Goal: Find specific page/section: Find specific page/section

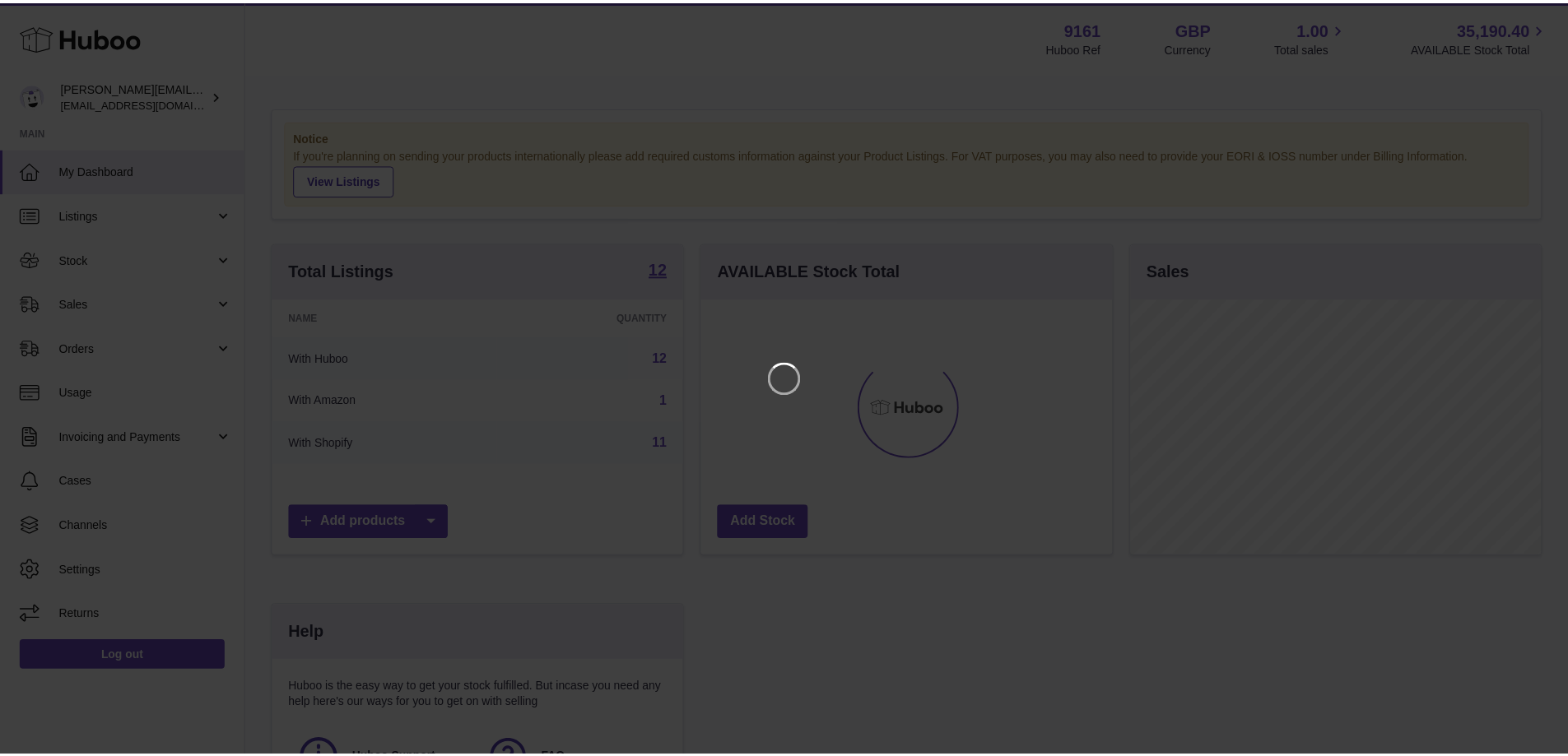
scroll to position [257, 415]
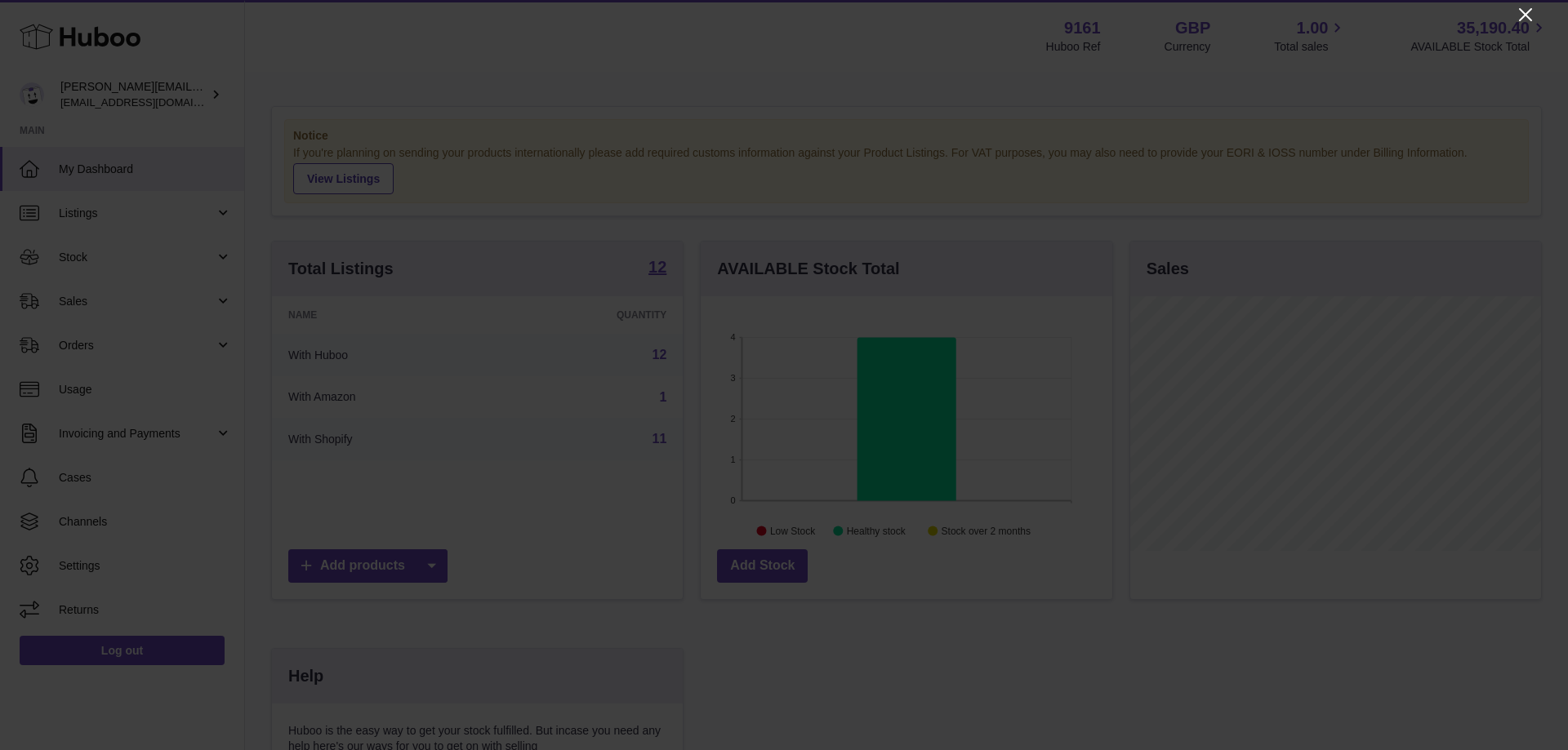
click at [1528, 18] on icon "Close" at bounding box center [1525, 15] width 13 height 13
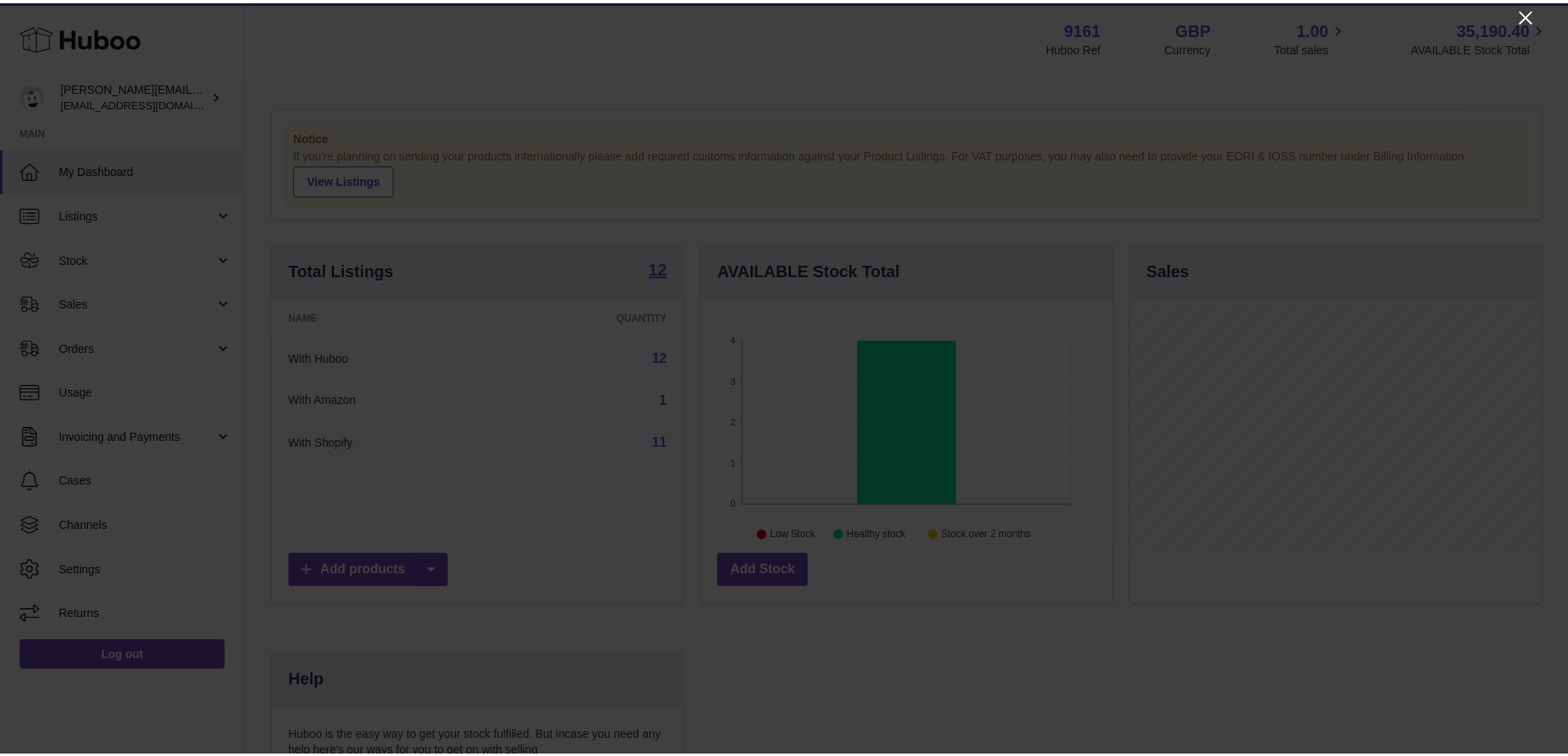
scroll to position [822846, 822489]
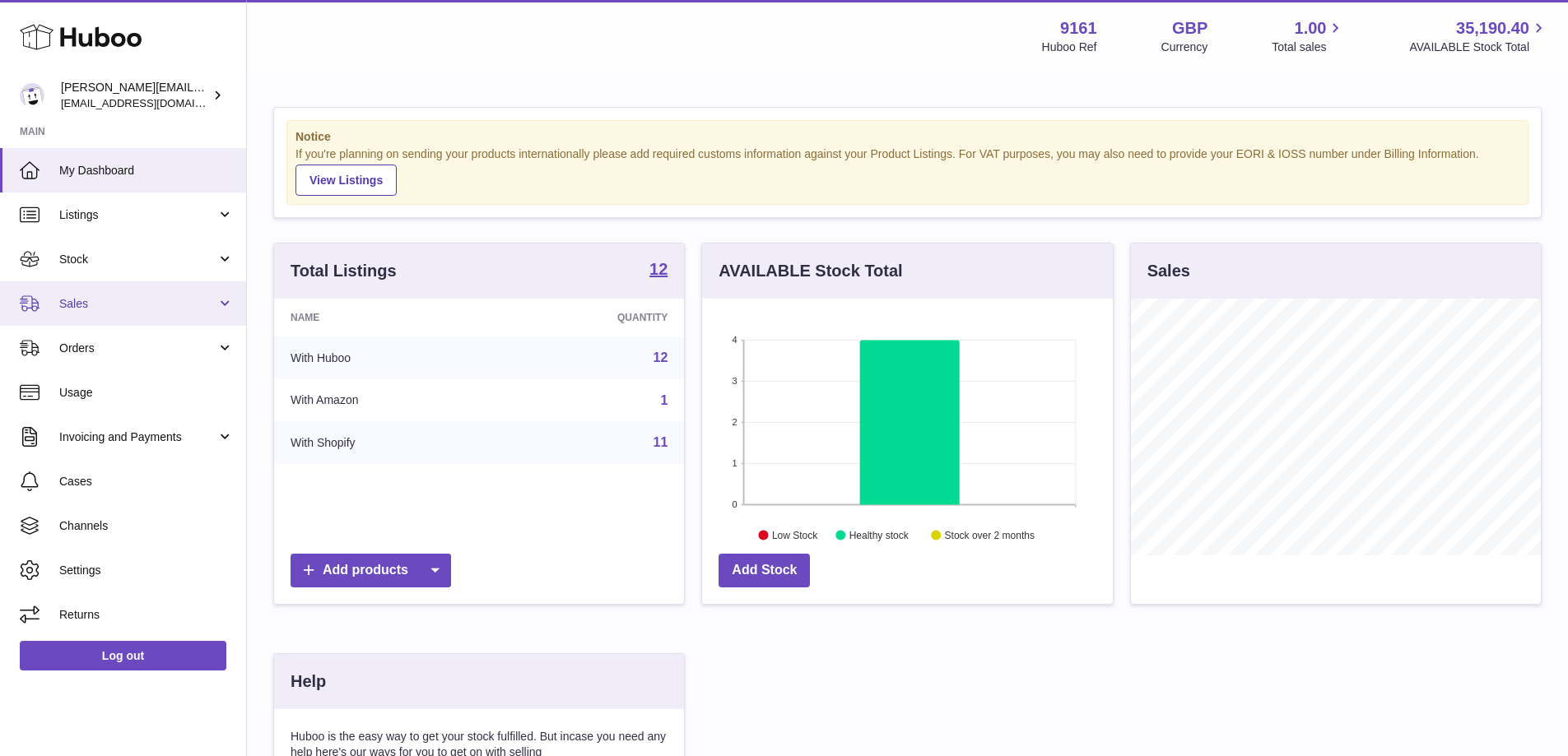
click at [134, 301] on span "Sales" at bounding box center [138, 304] width 157 height 15
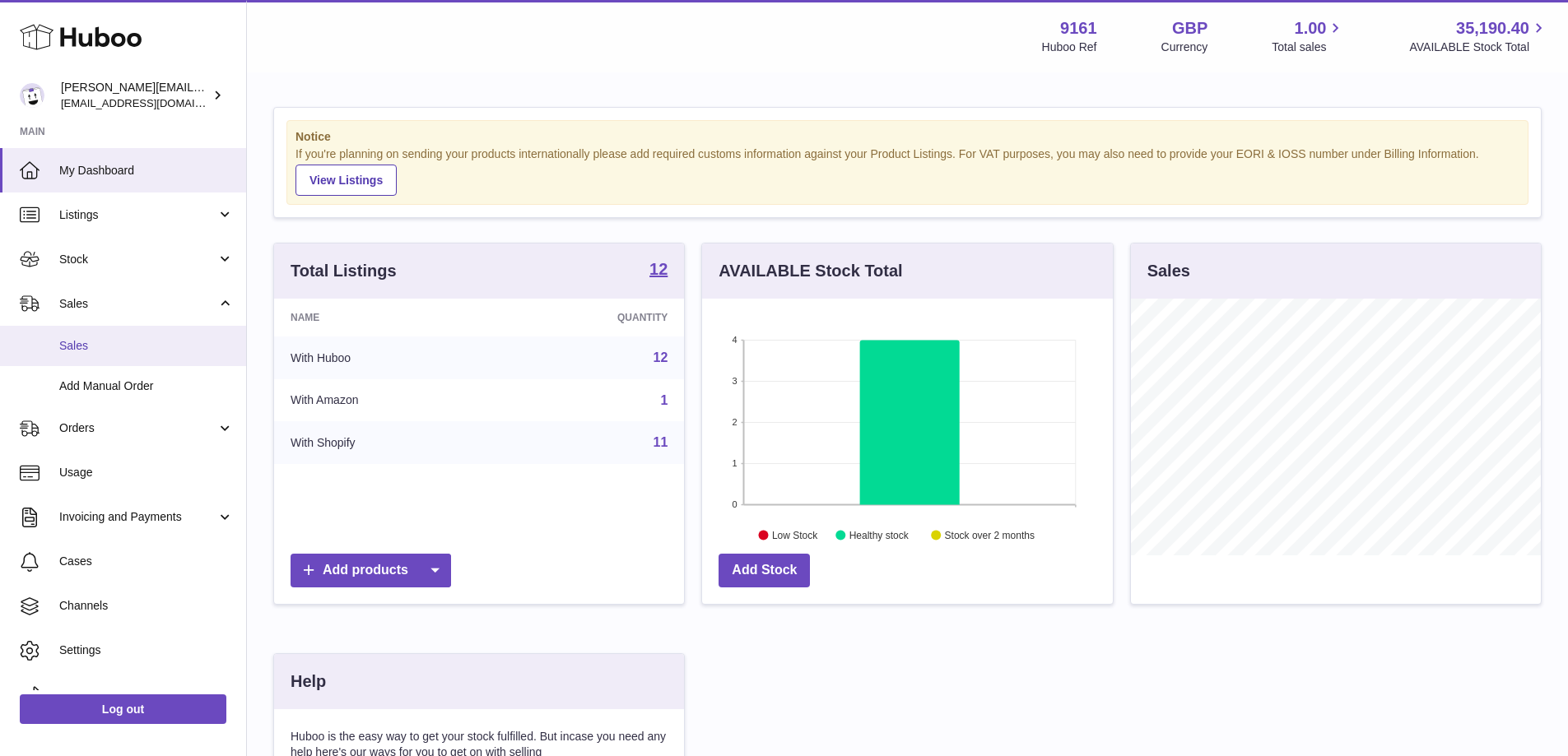
click at [143, 347] on span "Sales" at bounding box center [146, 346] width 175 height 15
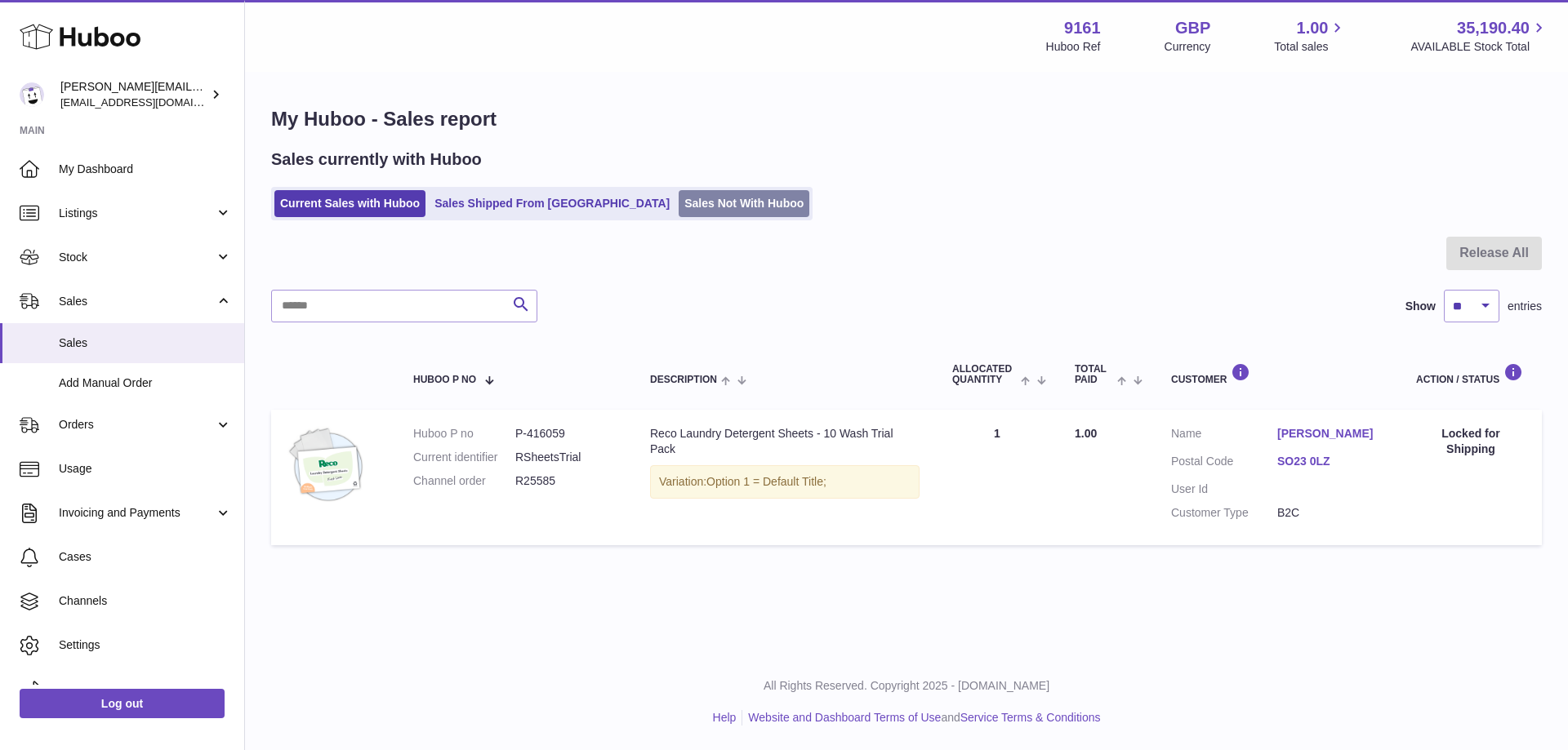
click at [679, 213] on link "Sales Not With Huboo" at bounding box center [744, 204] width 131 height 27
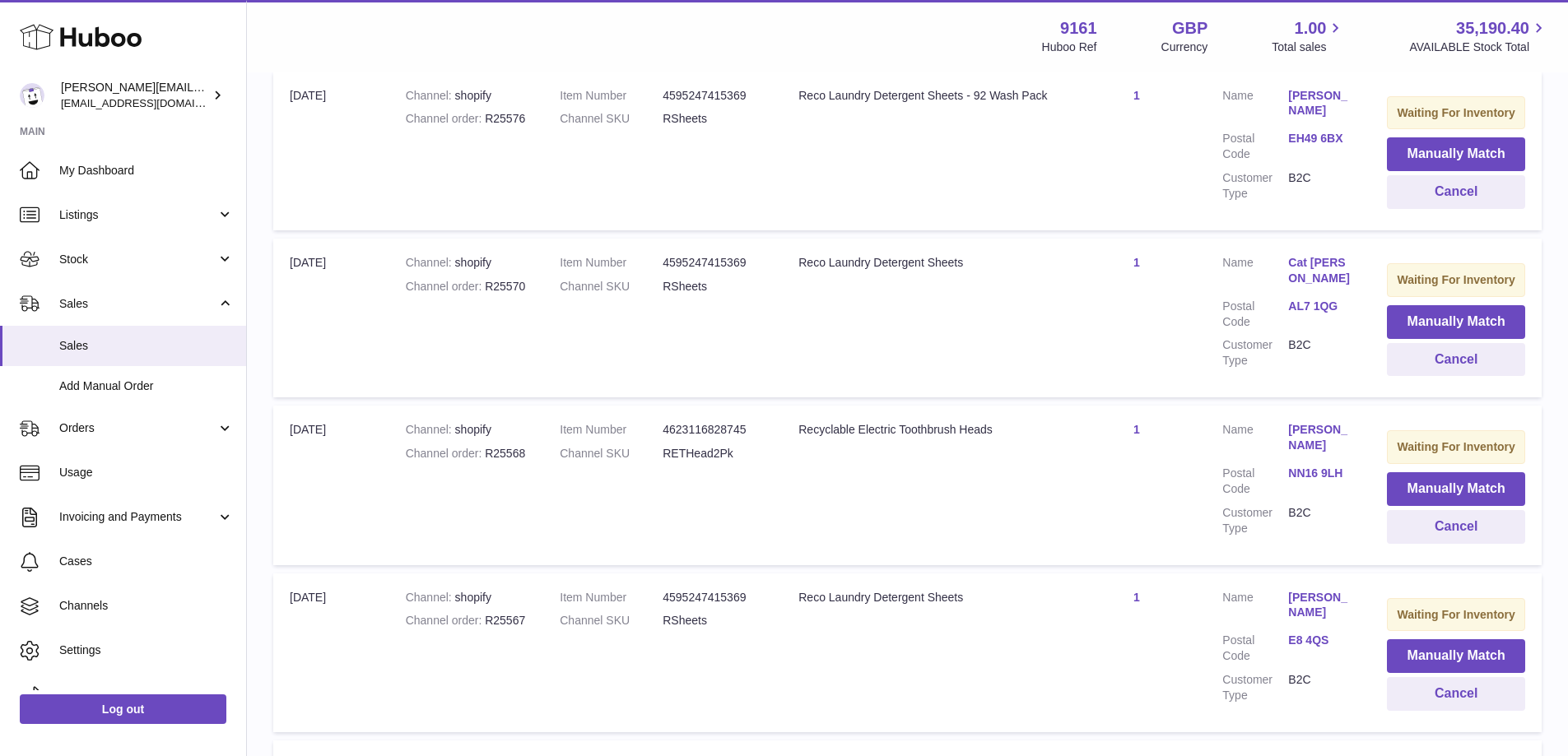
scroll to position [1593, 0]
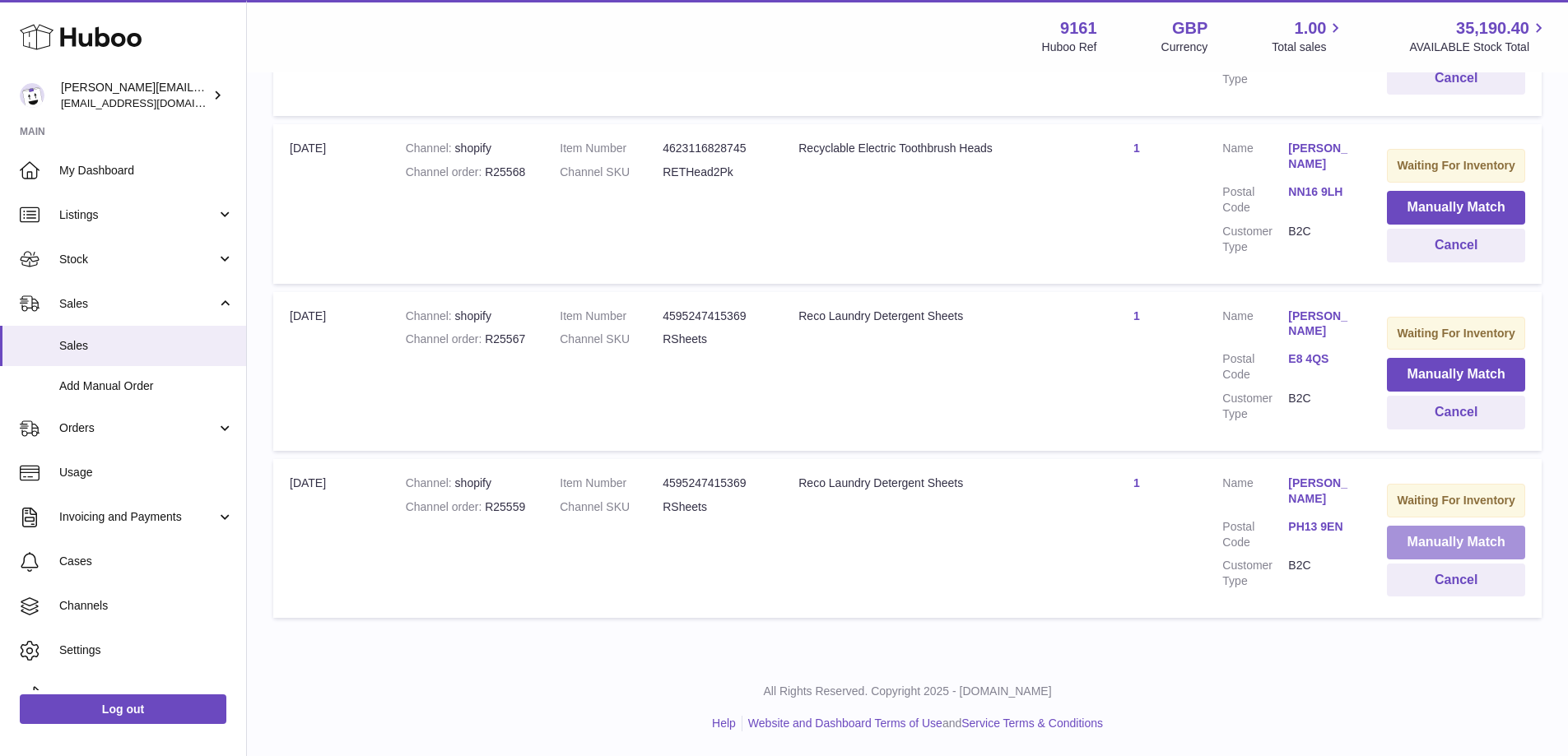
click at [1396, 531] on button "Manually Match" at bounding box center [1455, 542] width 139 height 33
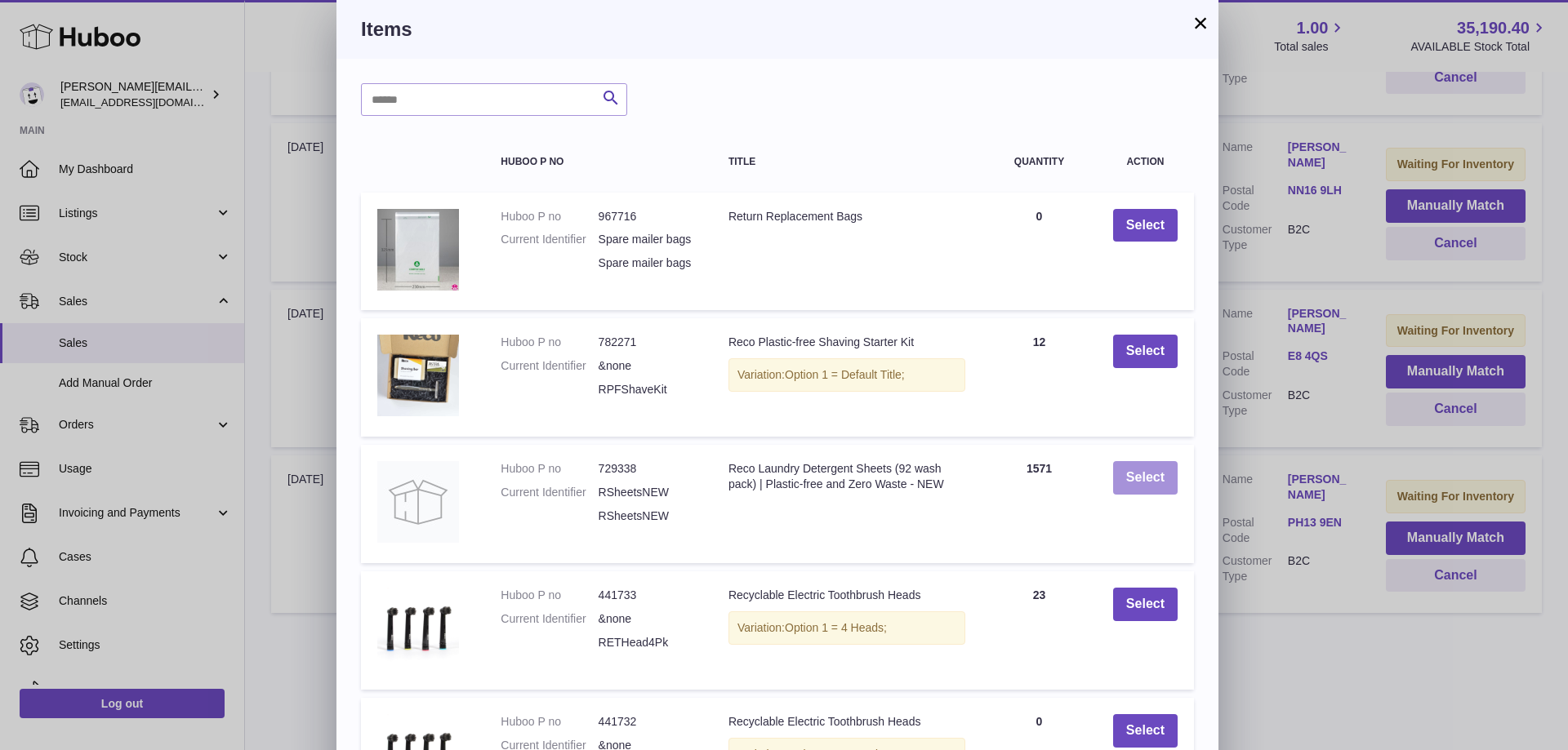
click at [1154, 490] on button "Select" at bounding box center [1145, 478] width 64 height 33
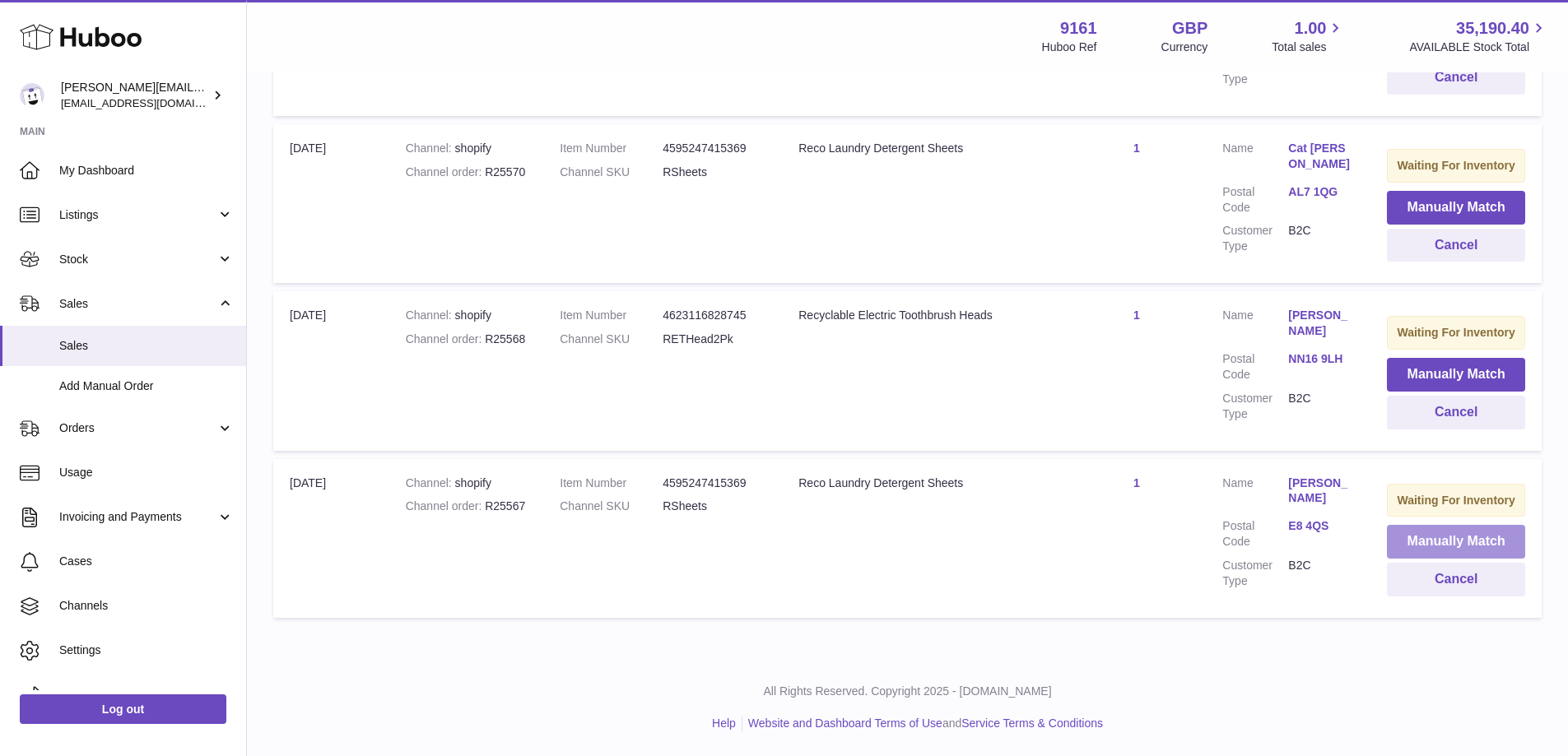
scroll to position [1333, 0]
click at [1408, 559] on button "Manually Match" at bounding box center [1455, 541] width 139 height 33
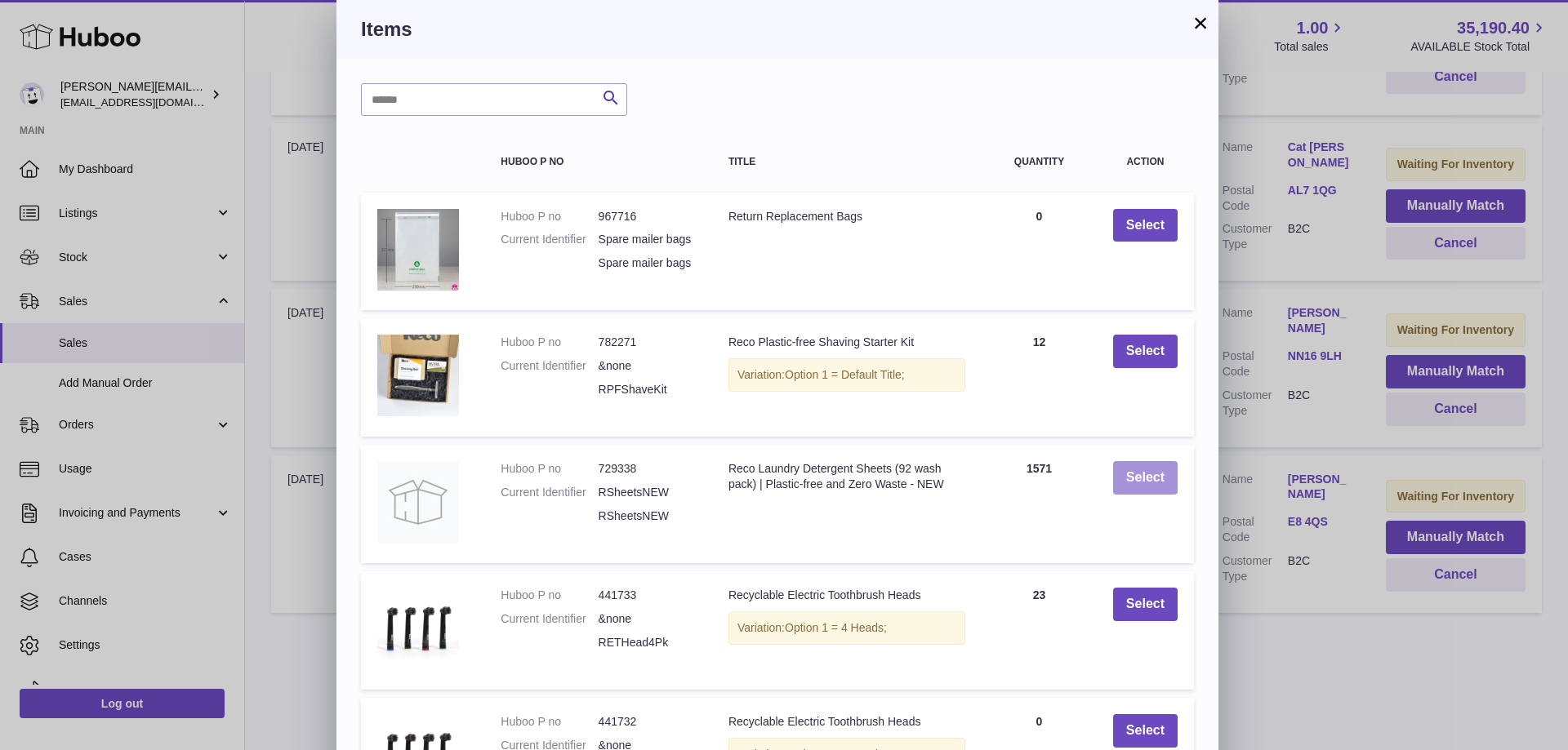
click at [1144, 494] on button "Select" at bounding box center [1145, 478] width 64 height 33
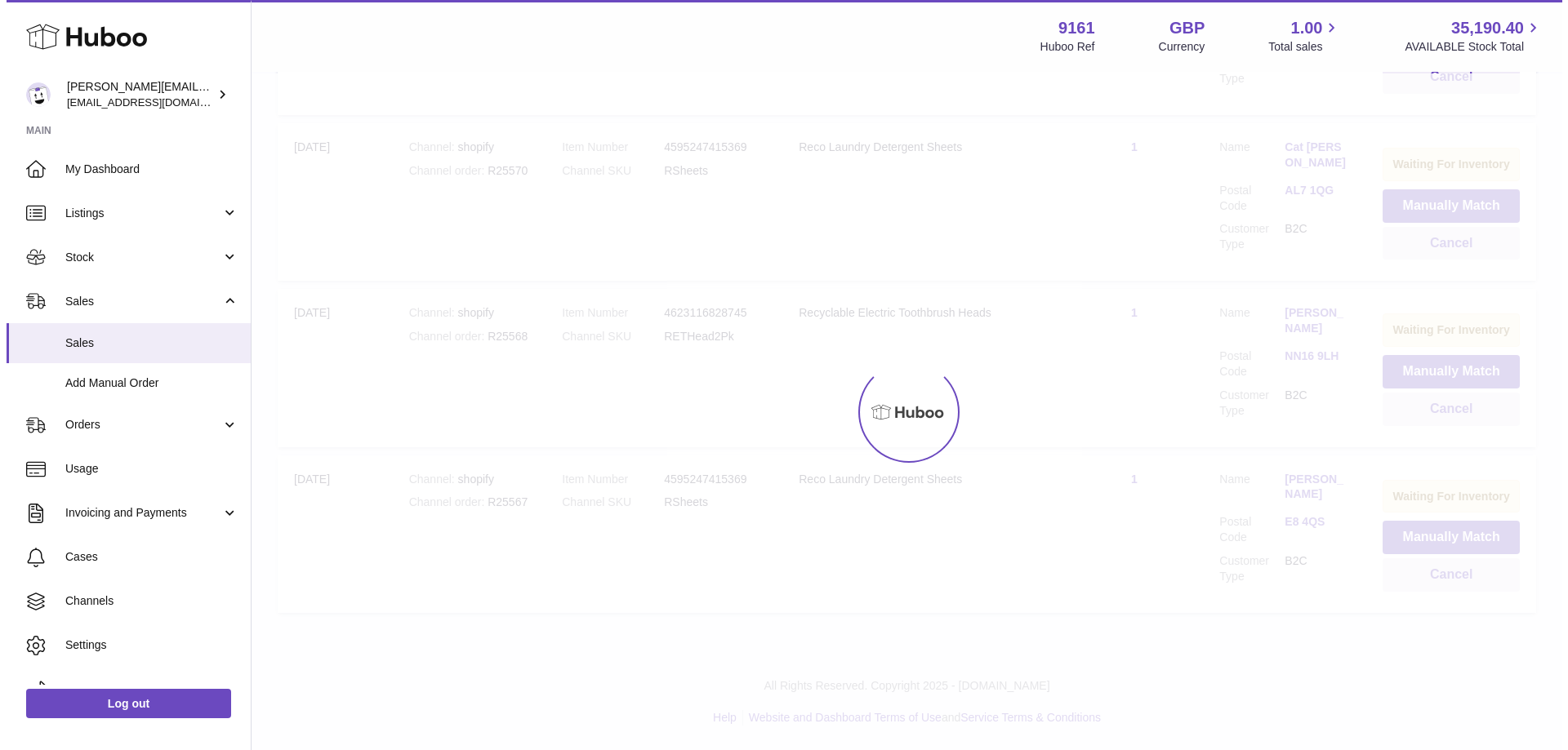
scroll to position [1228, 0]
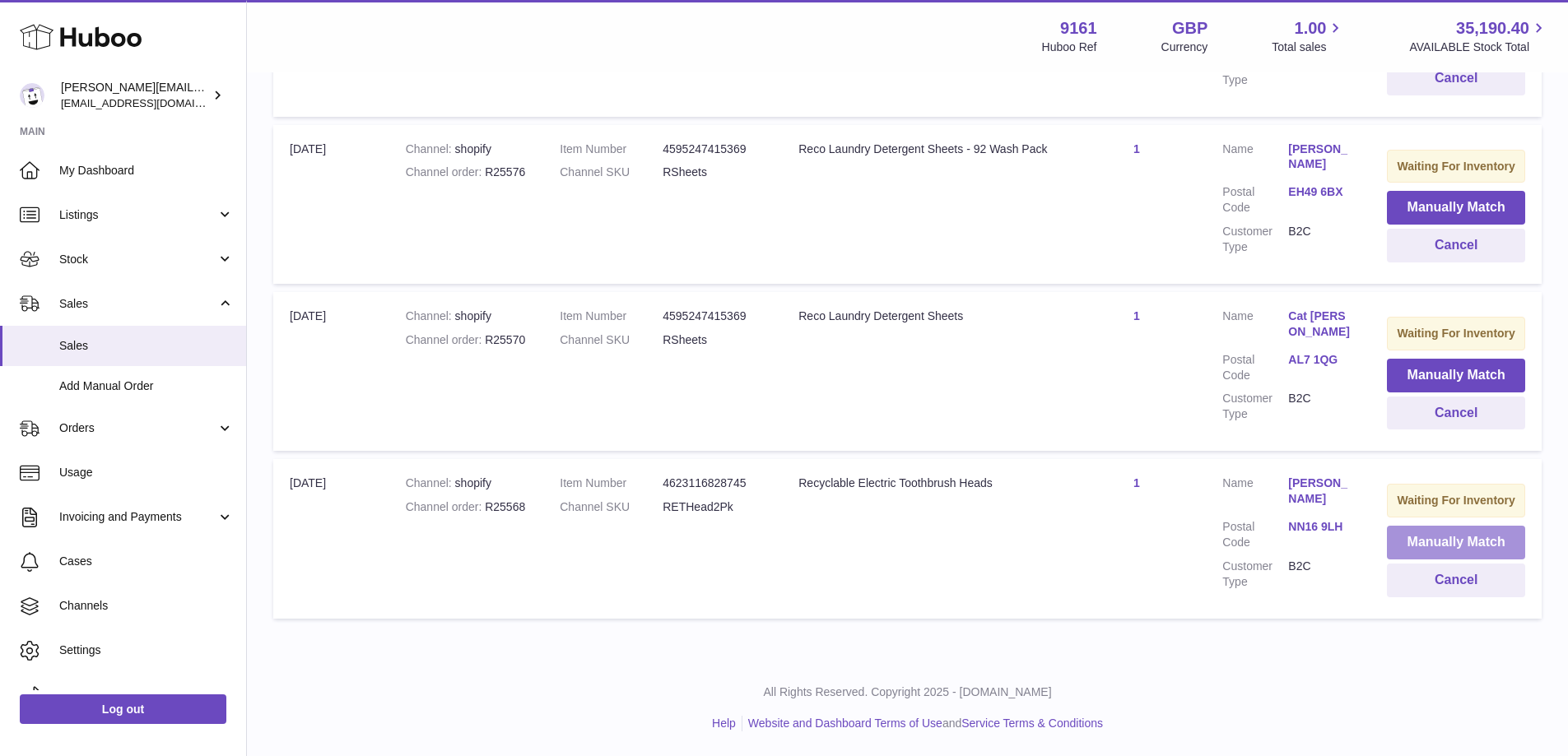
click at [1391, 535] on button "Manually Match" at bounding box center [1455, 542] width 139 height 33
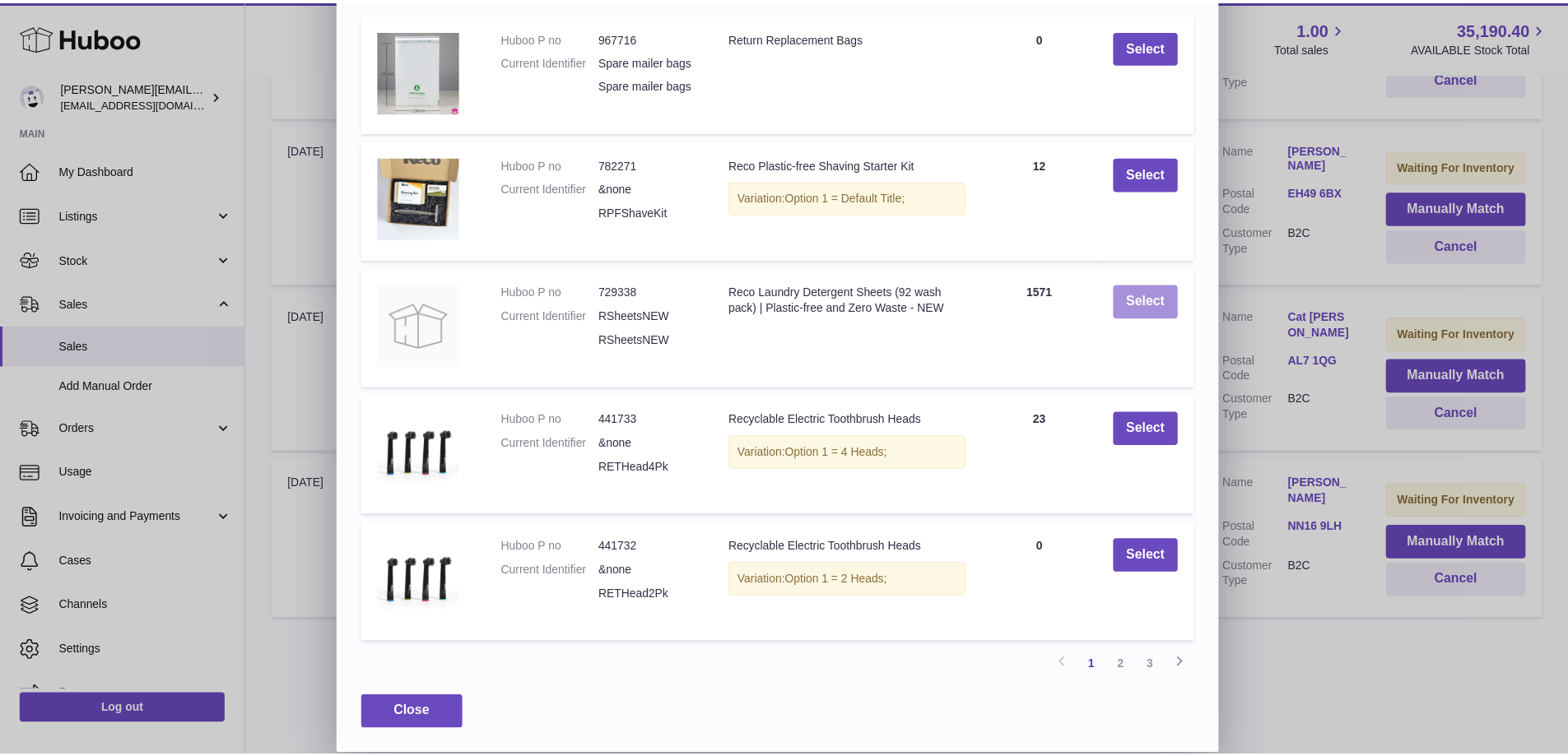
scroll to position [199, 0]
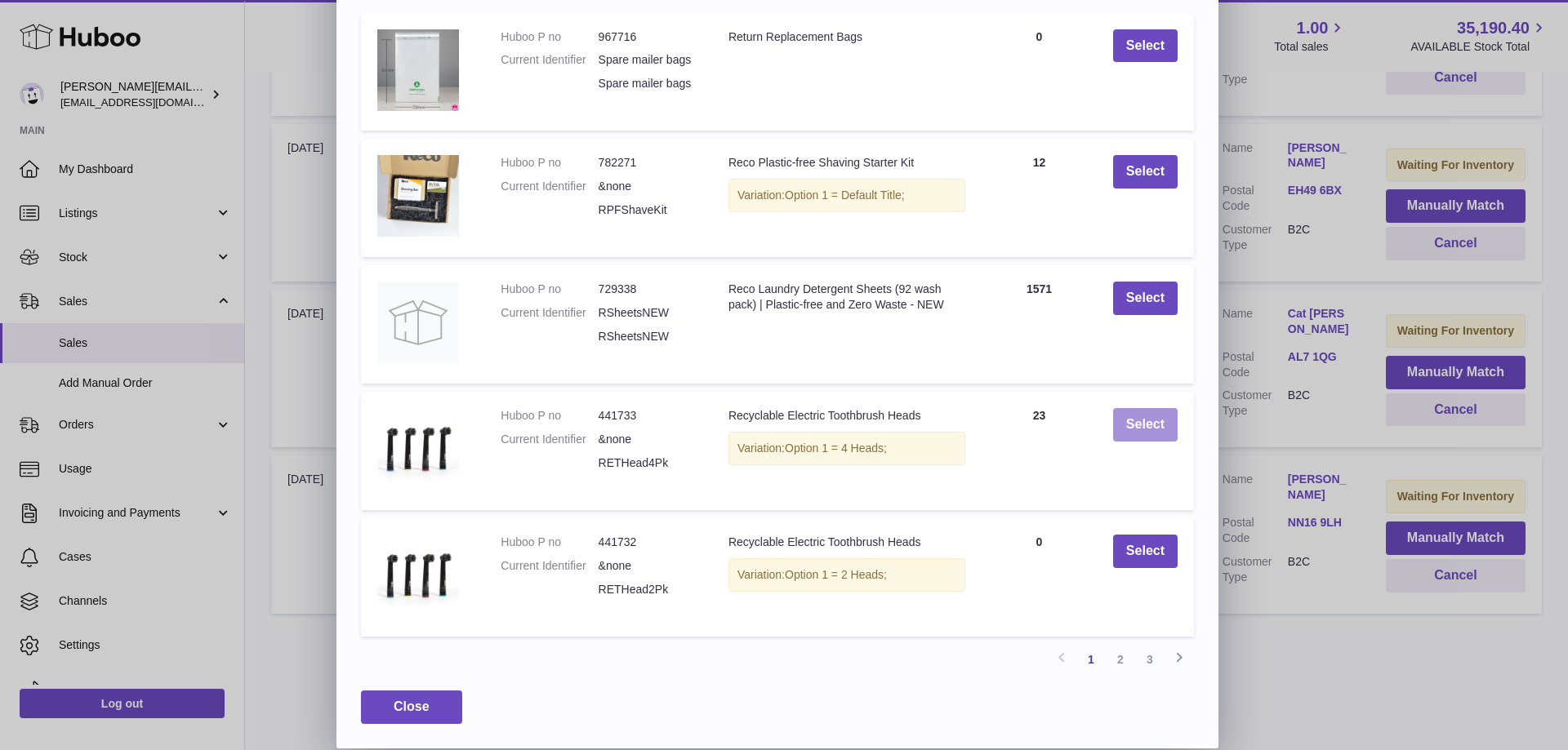
click at [1146, 428] on button "Select" at bounding box center [1145, 425] width 64 height 33
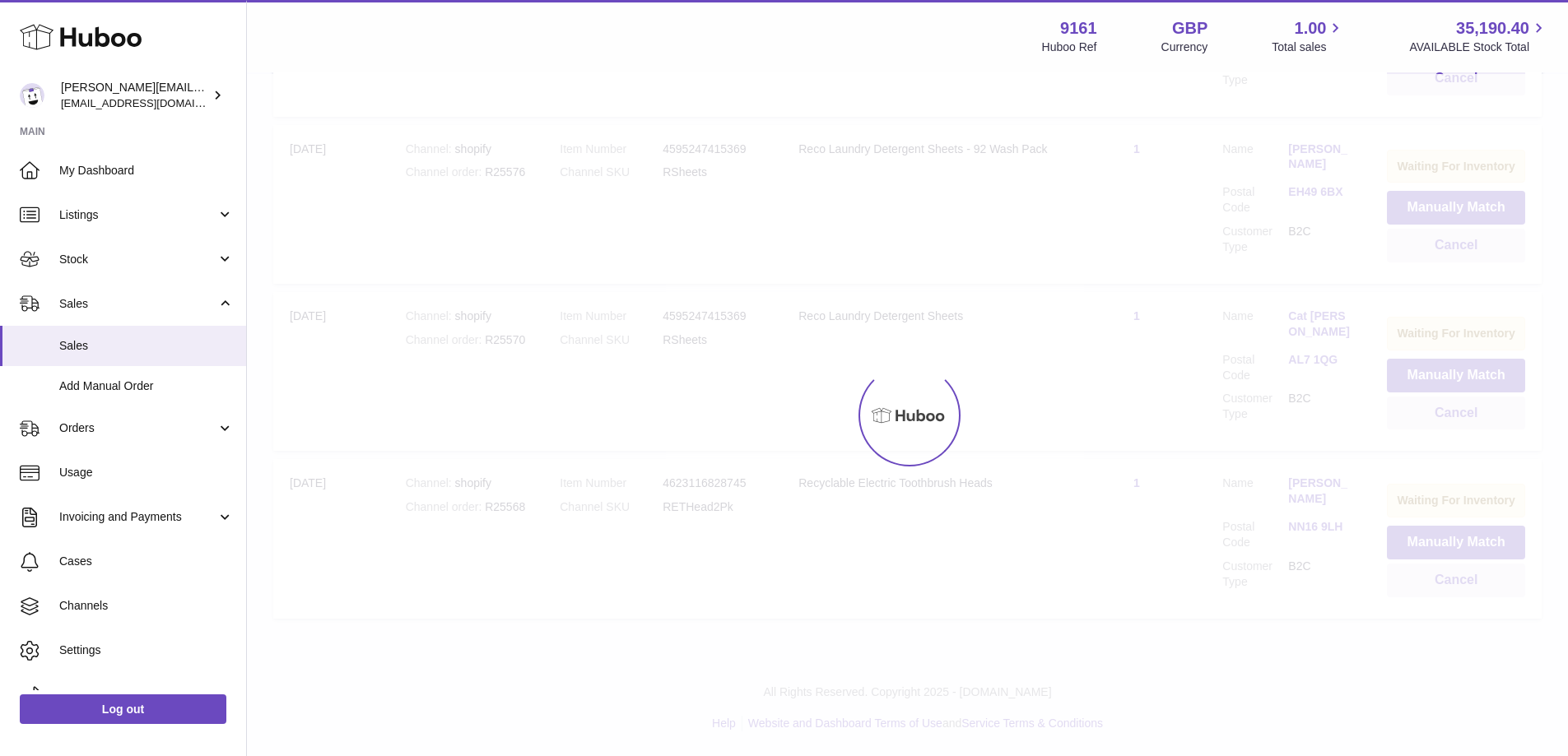
scroll to position [1059, 0]
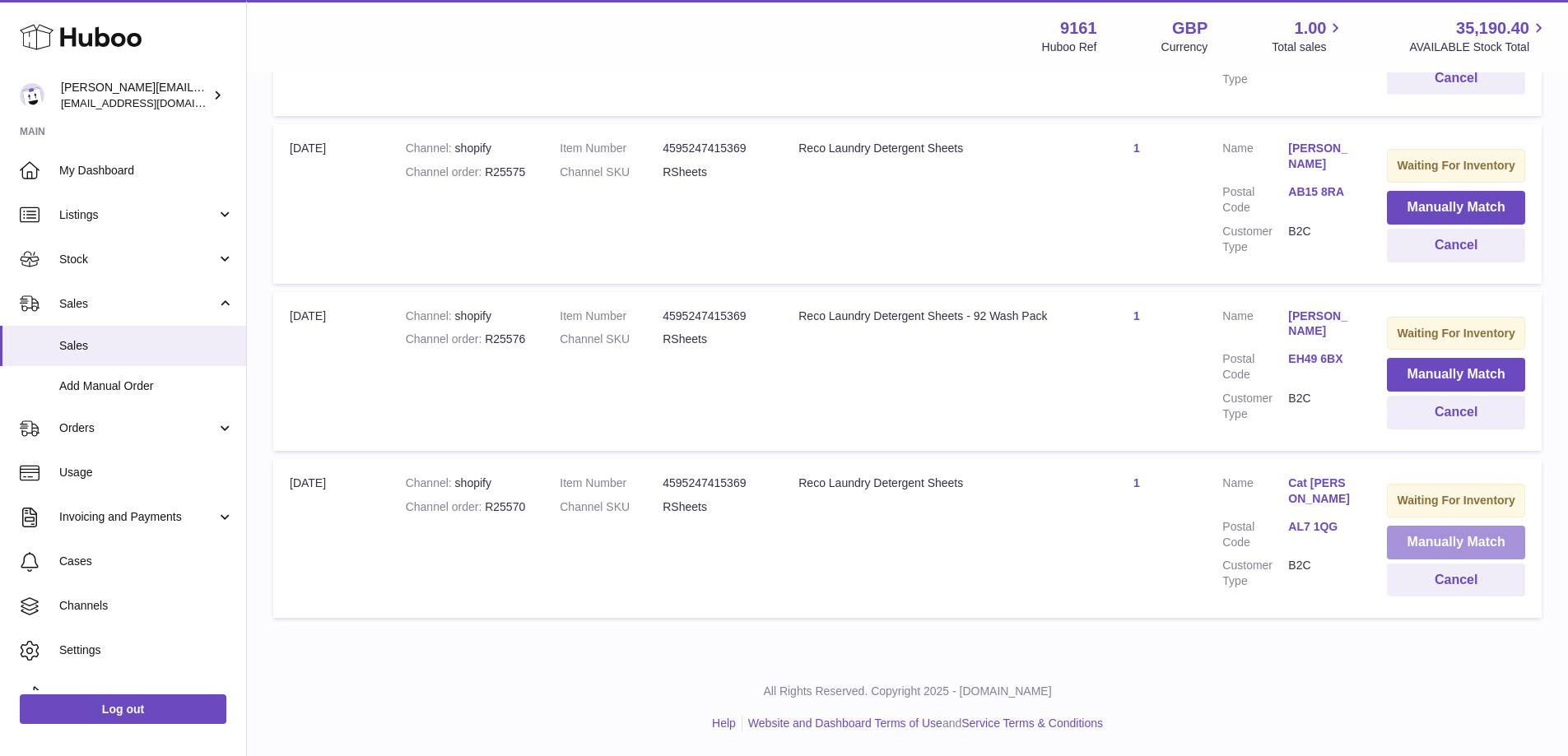
click at [1396, 547] on button "Manually Match" at bounding box center [1455, 542] width 139 height 33
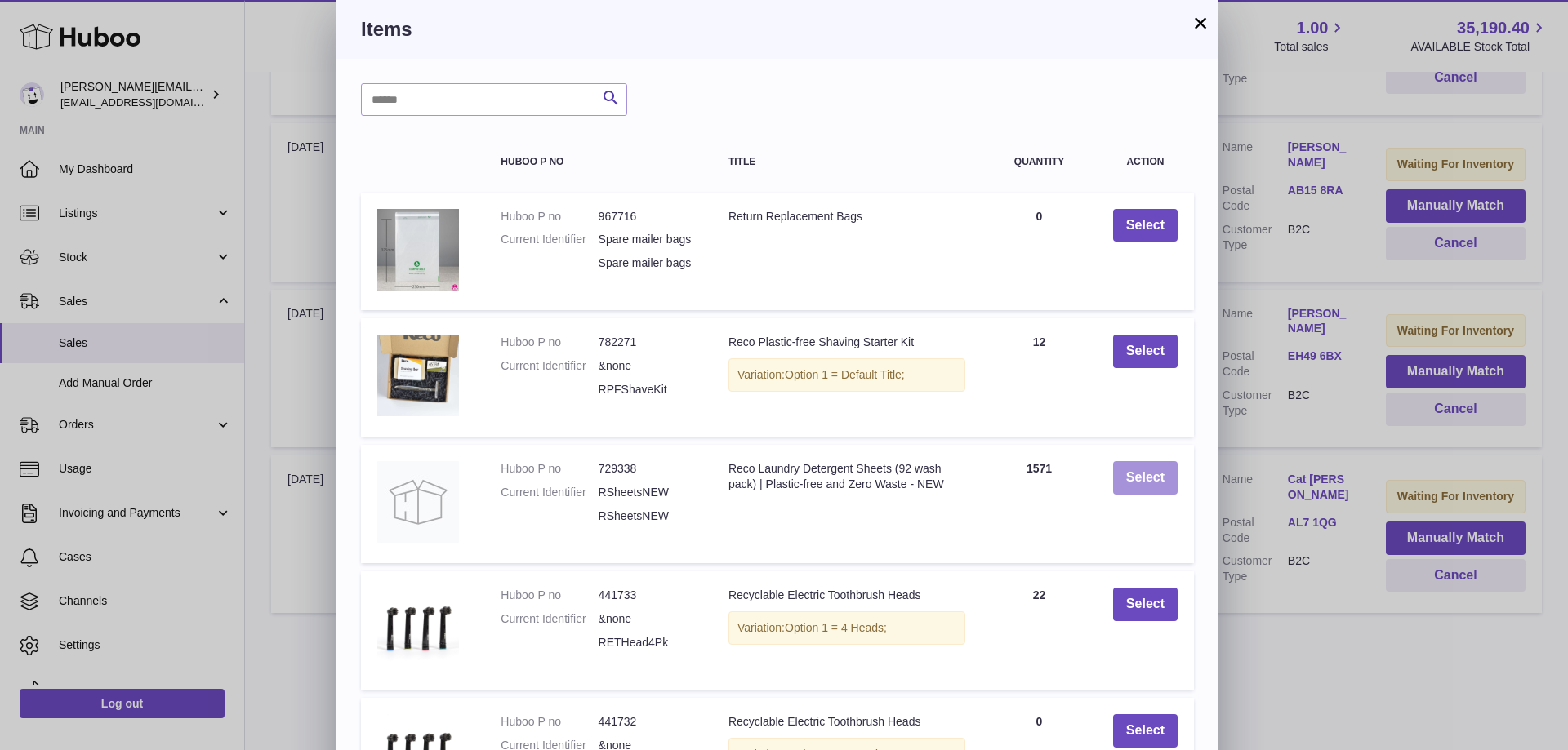
click at [1170, 492] on button "Select" at bounding box center [1145, 478] width 64 height 33
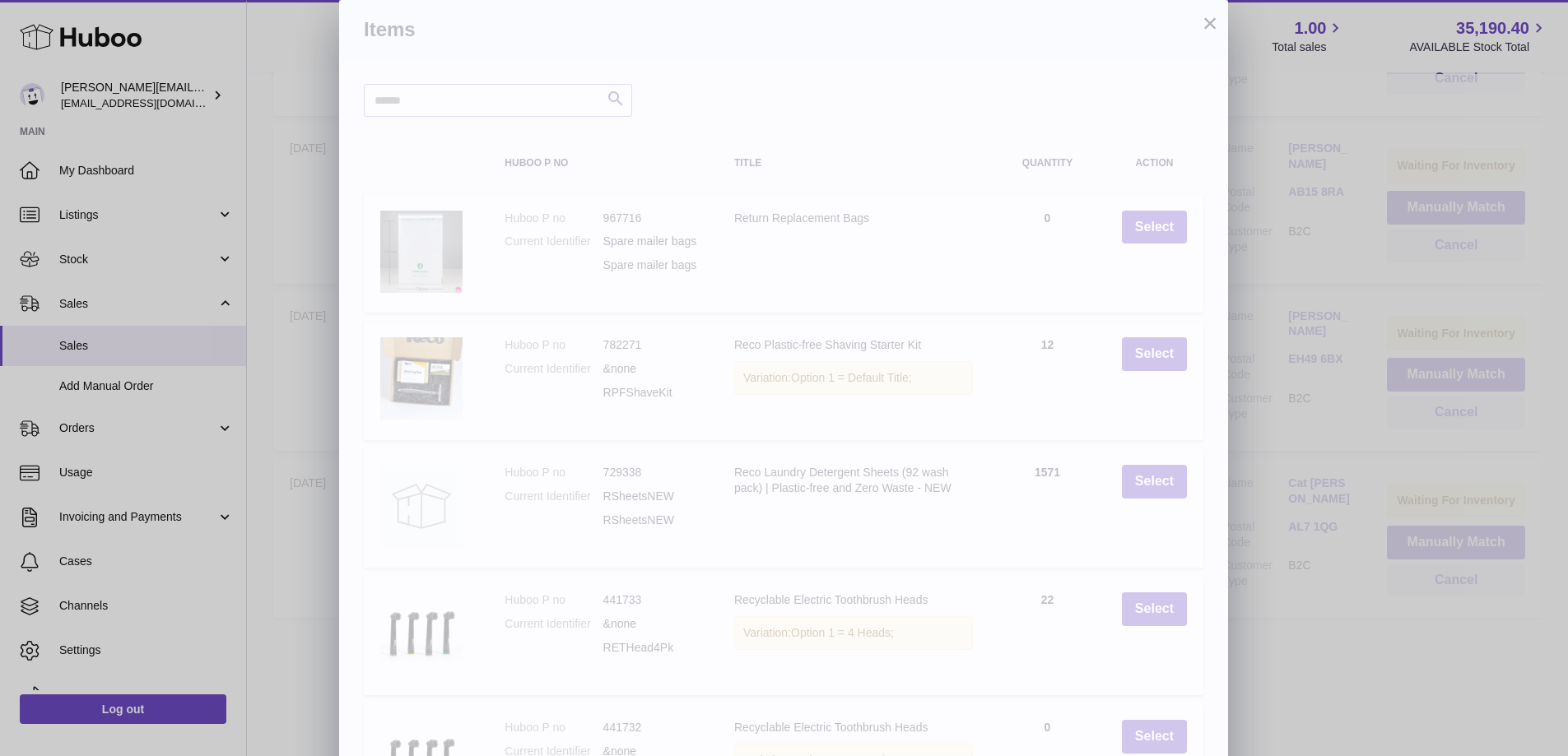
scroll to position [881, 0]
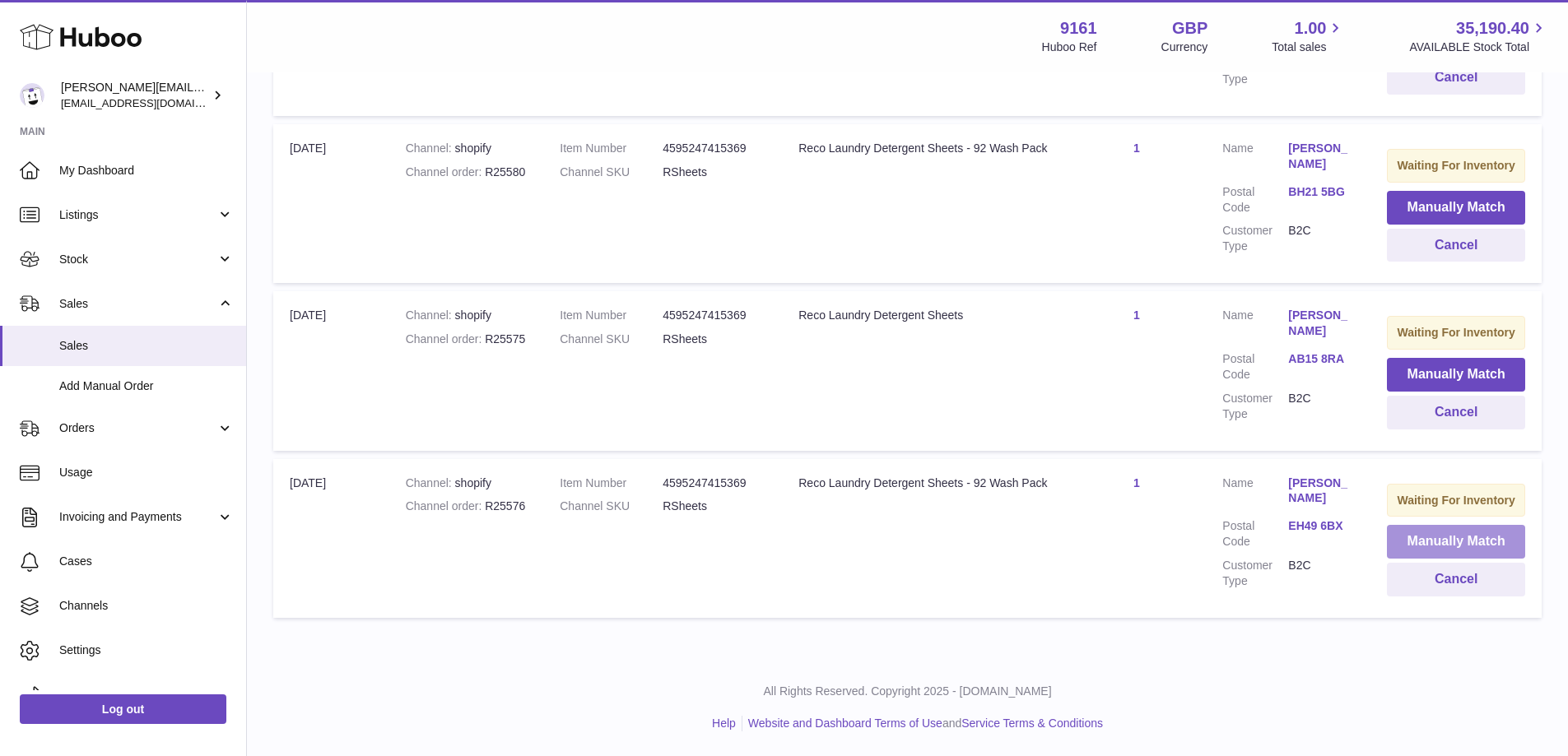
click at [1391, 536] on button "Manually Match" at bounding box center [1455, 541] width 139 height 33
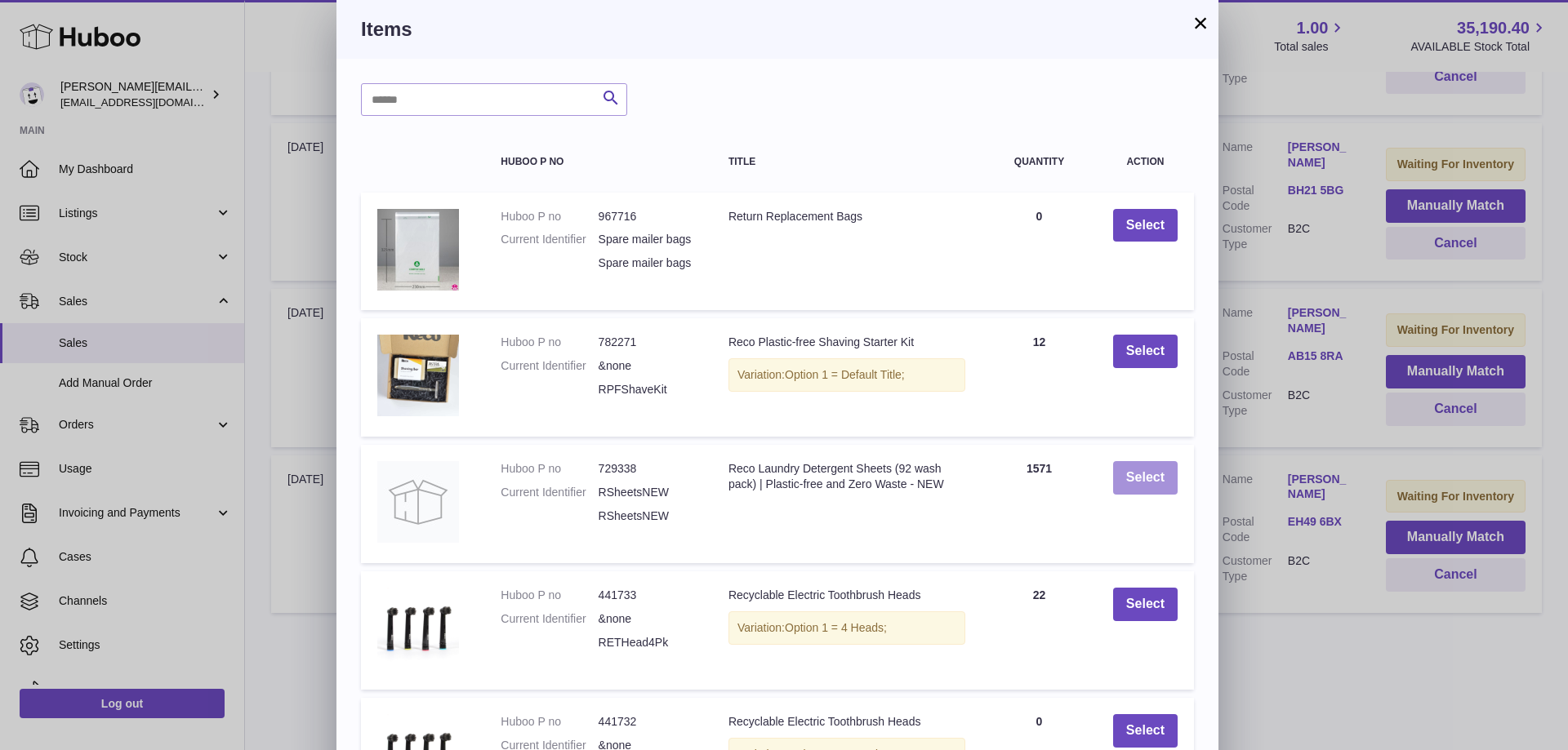
click at [1139, 495] on button "Select" at bounding box center [1145, 478] width 64 height 33
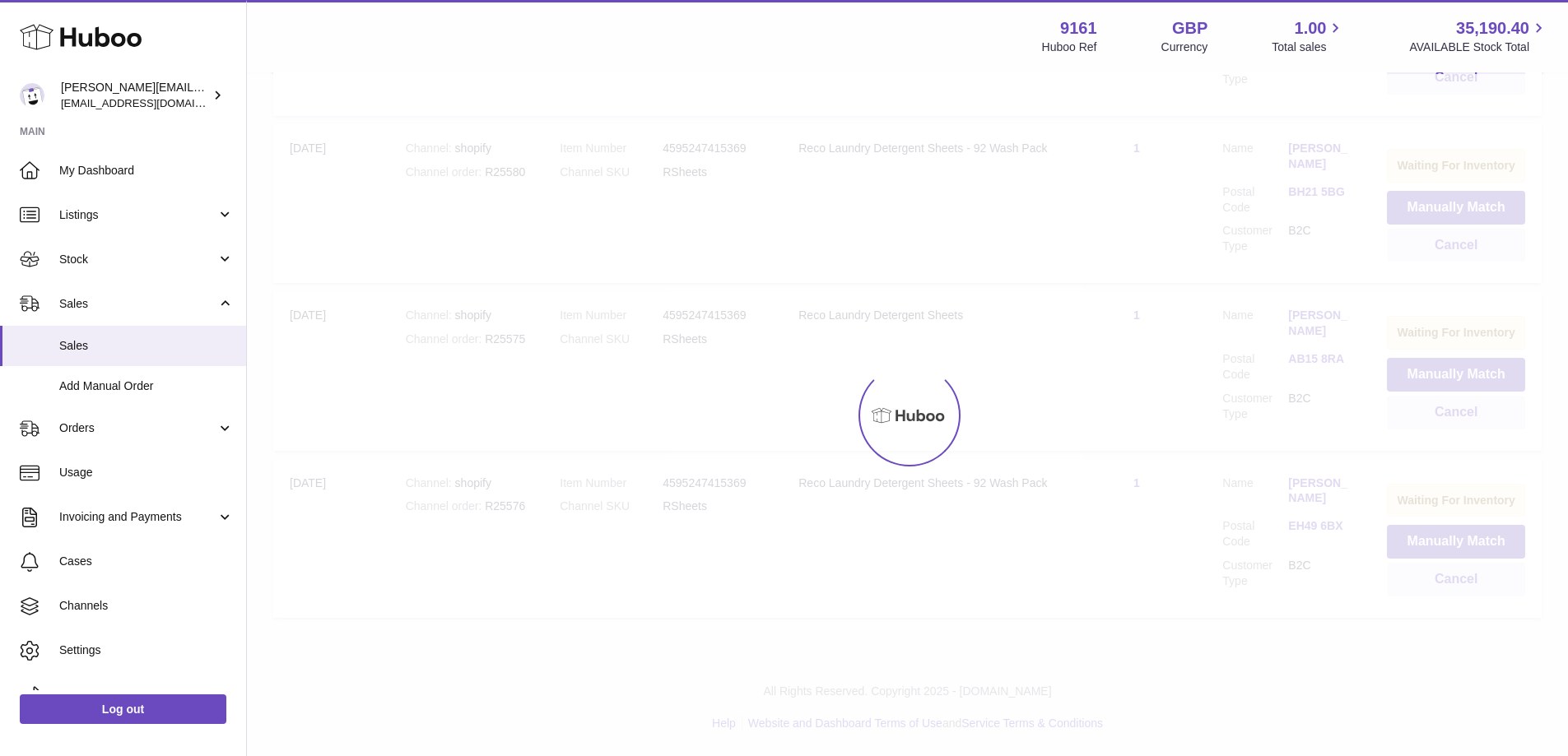
scroll to position [702, 0]
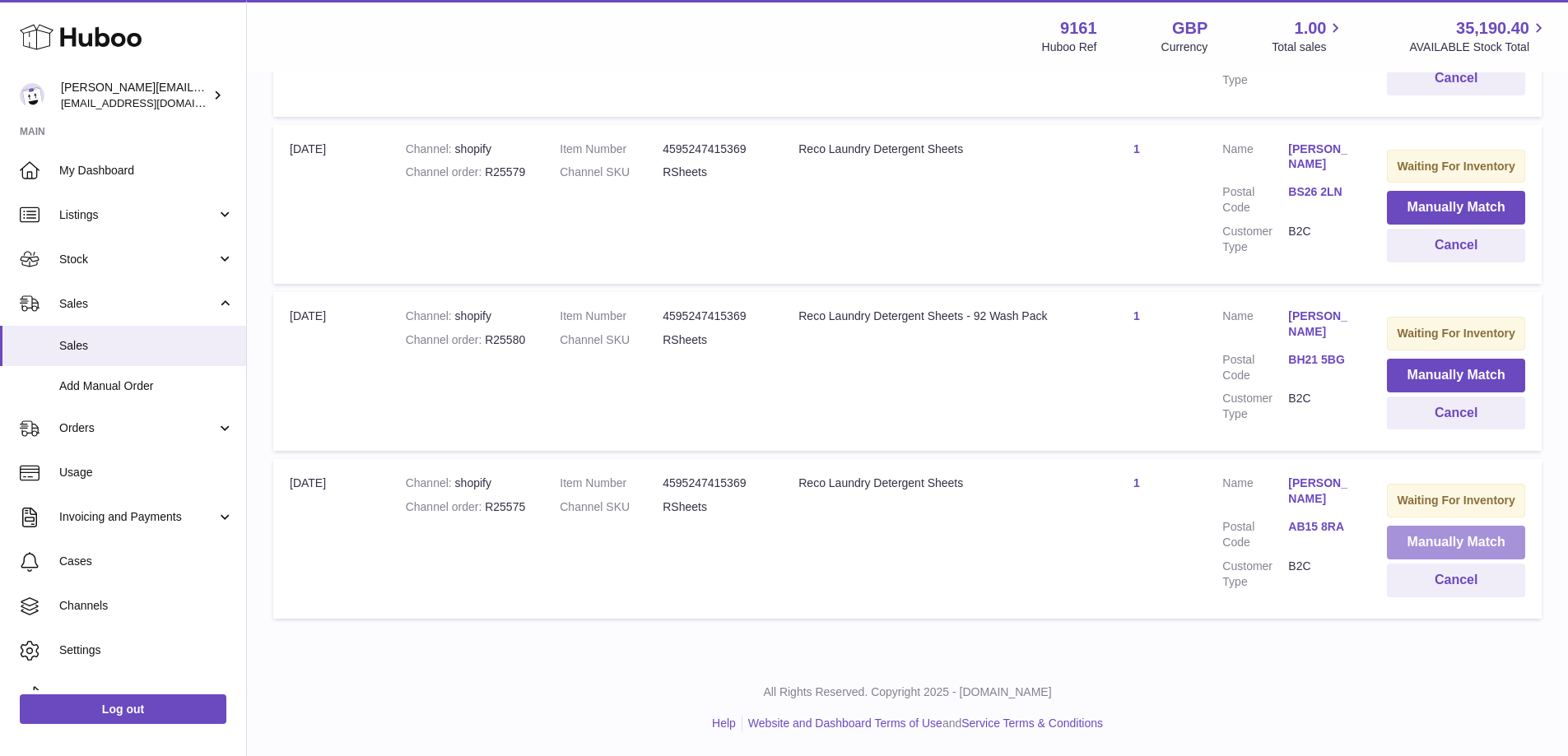
click at [1400, 543] on button "Manually Match" at bounding box center [1455, 542] width 139 height 33
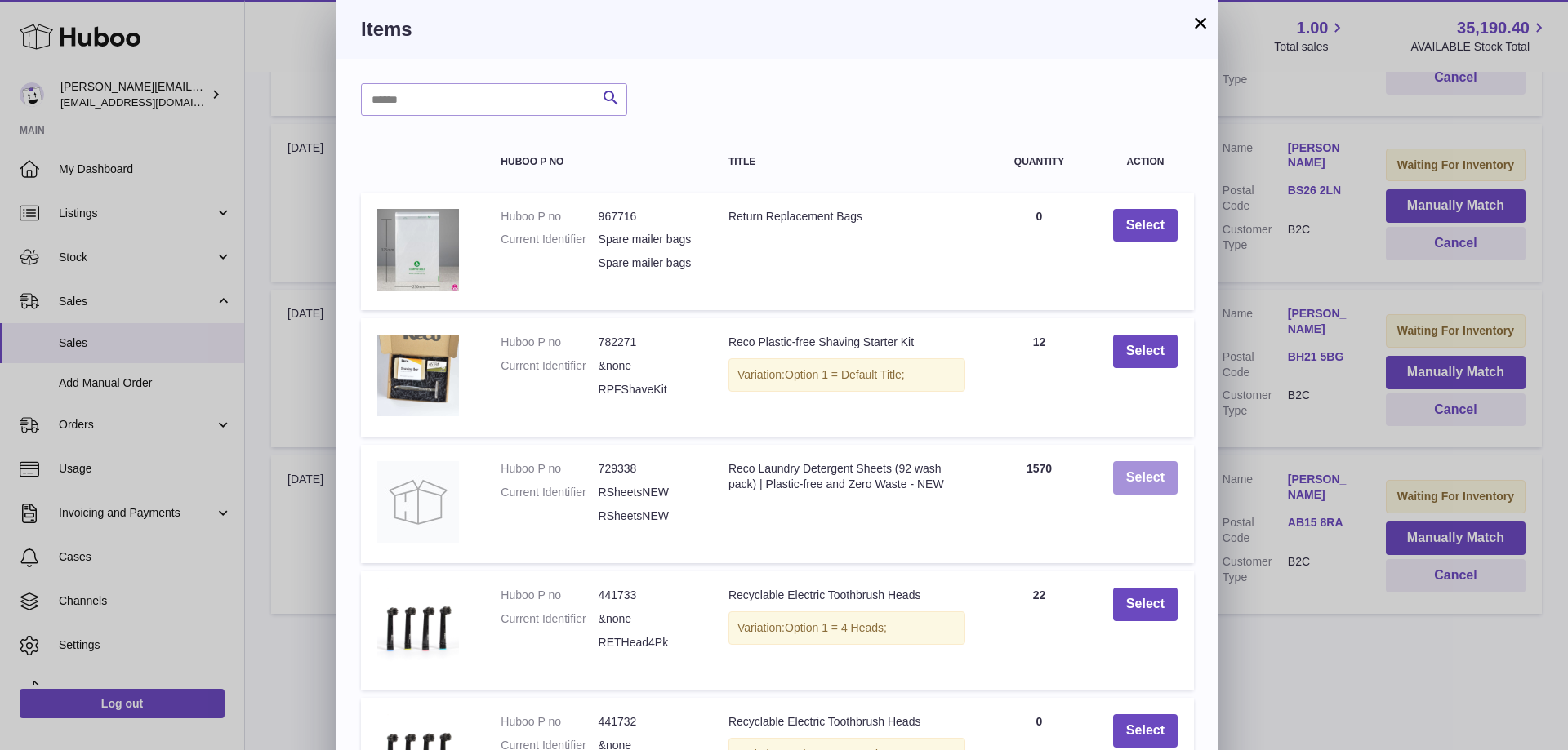
click at [1163, 495] on button "Select" at bounding box center [1145, 478] width 64 height 33
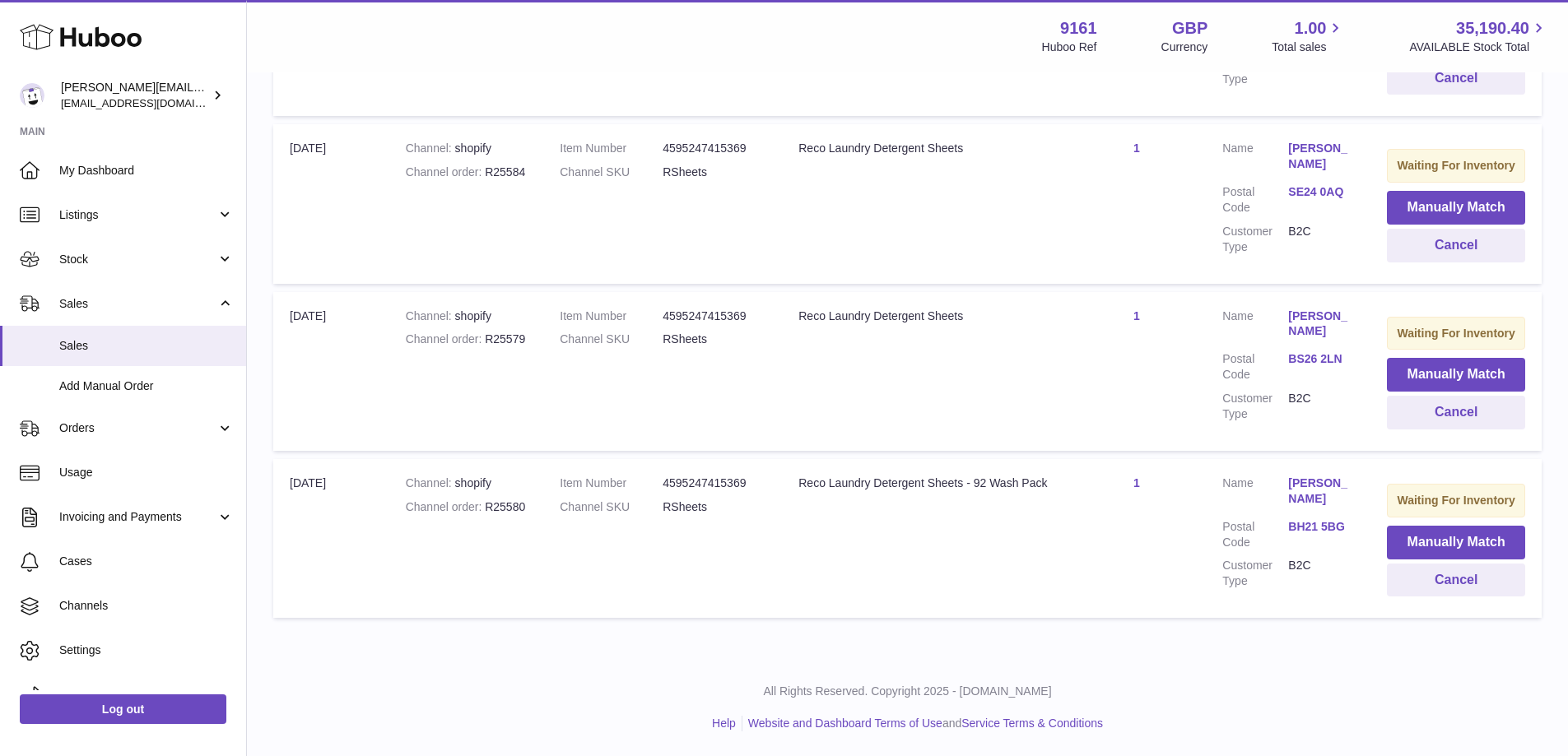
scroll to position [525, 0]
click at [1386, 540] on button "Manually Match" at bounding box center [1455, 542] width 139 height 33
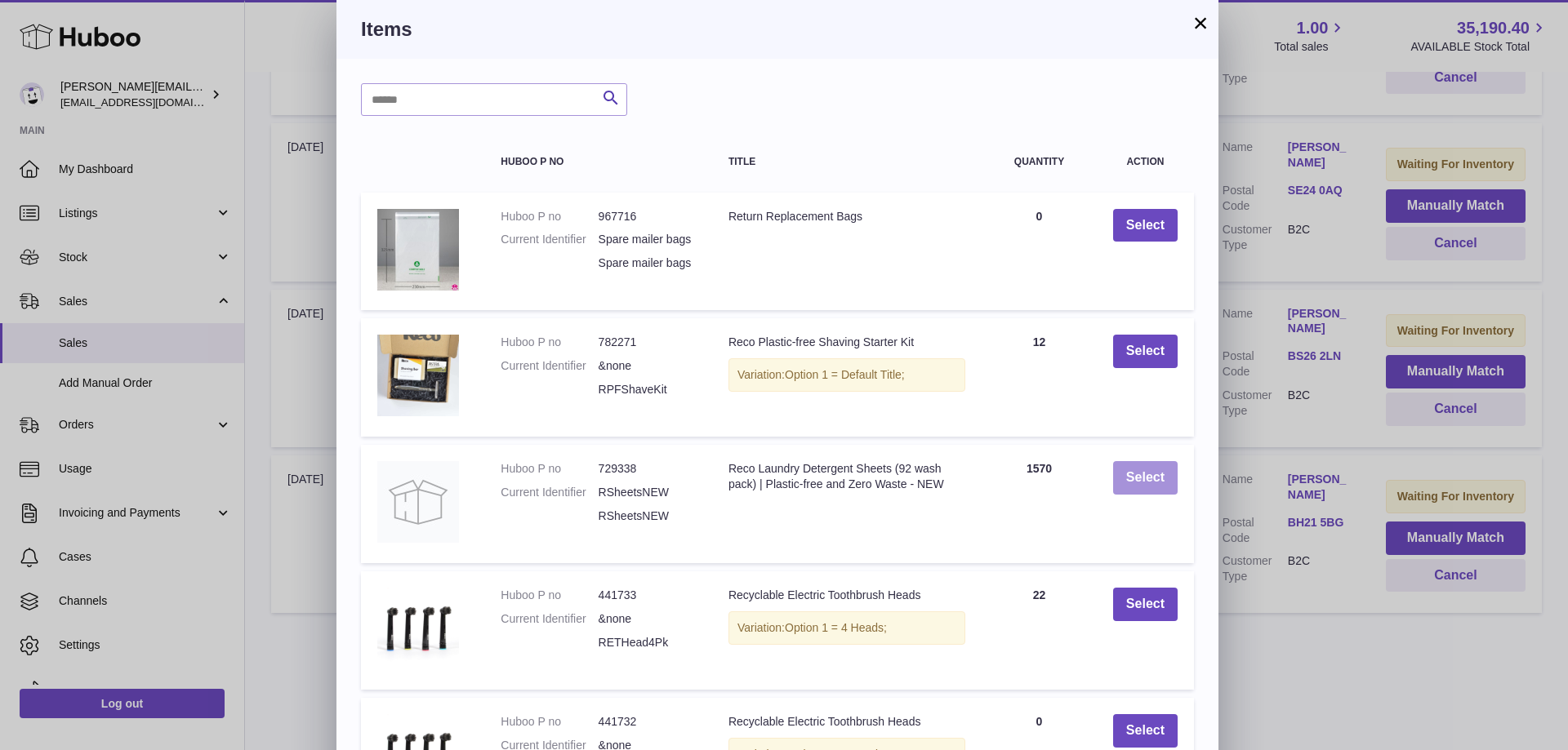
click at [1158, 495] on button "Select" at bounding box center [1145, 478] width 64 height 33
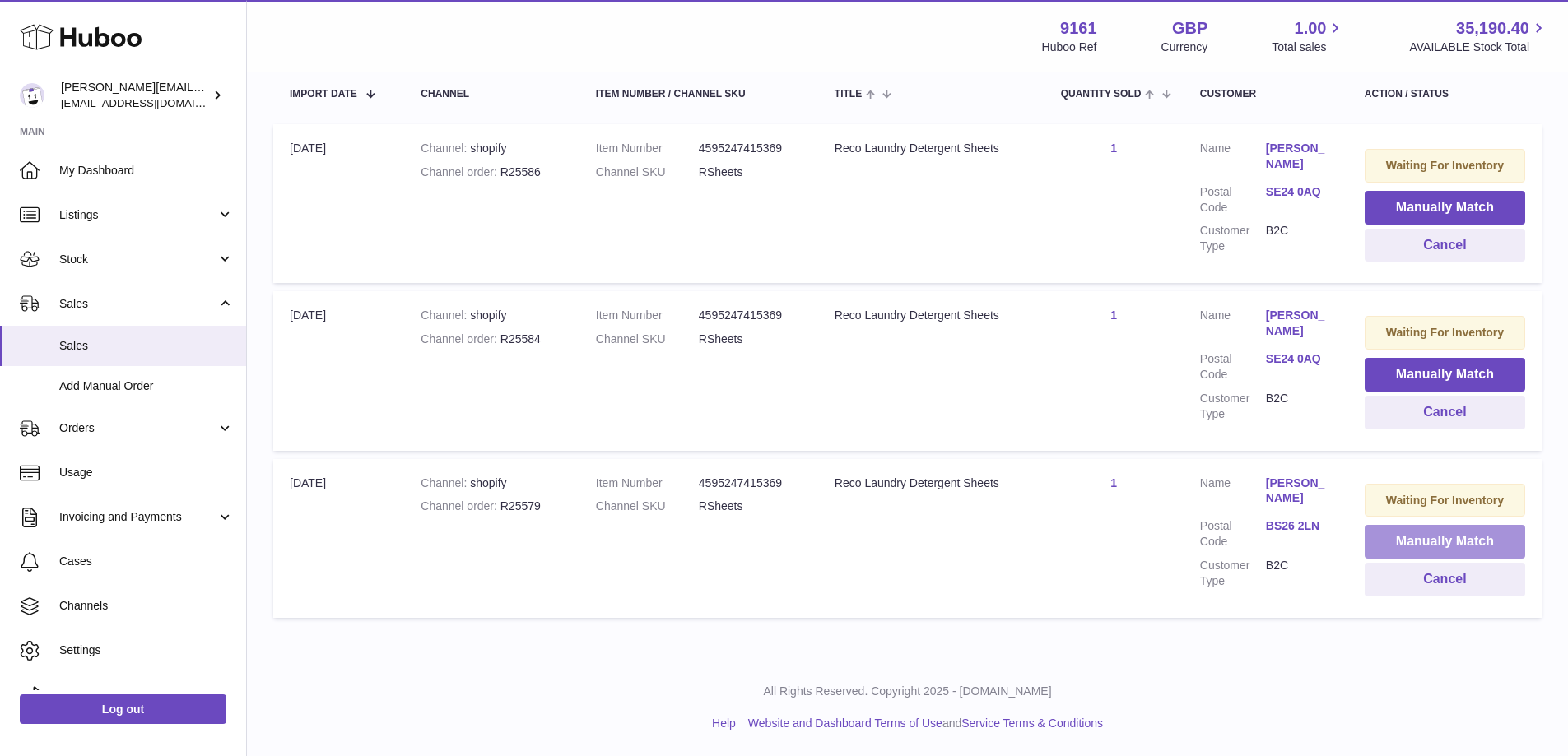
scroll to position [306, 0]
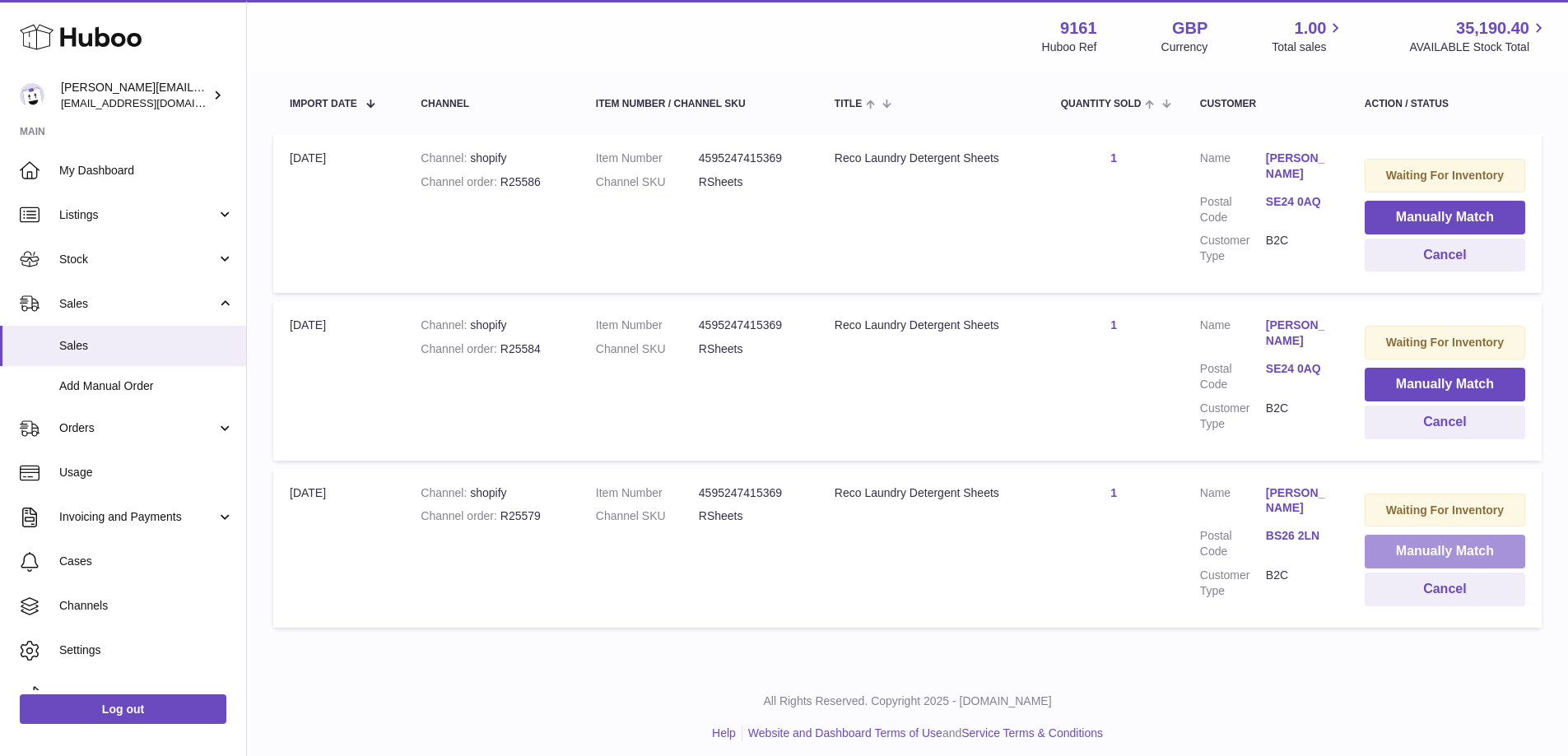
click at [1395, 537] on button "Manually Match" at bounding box center [1445, 551] width 161 height 33
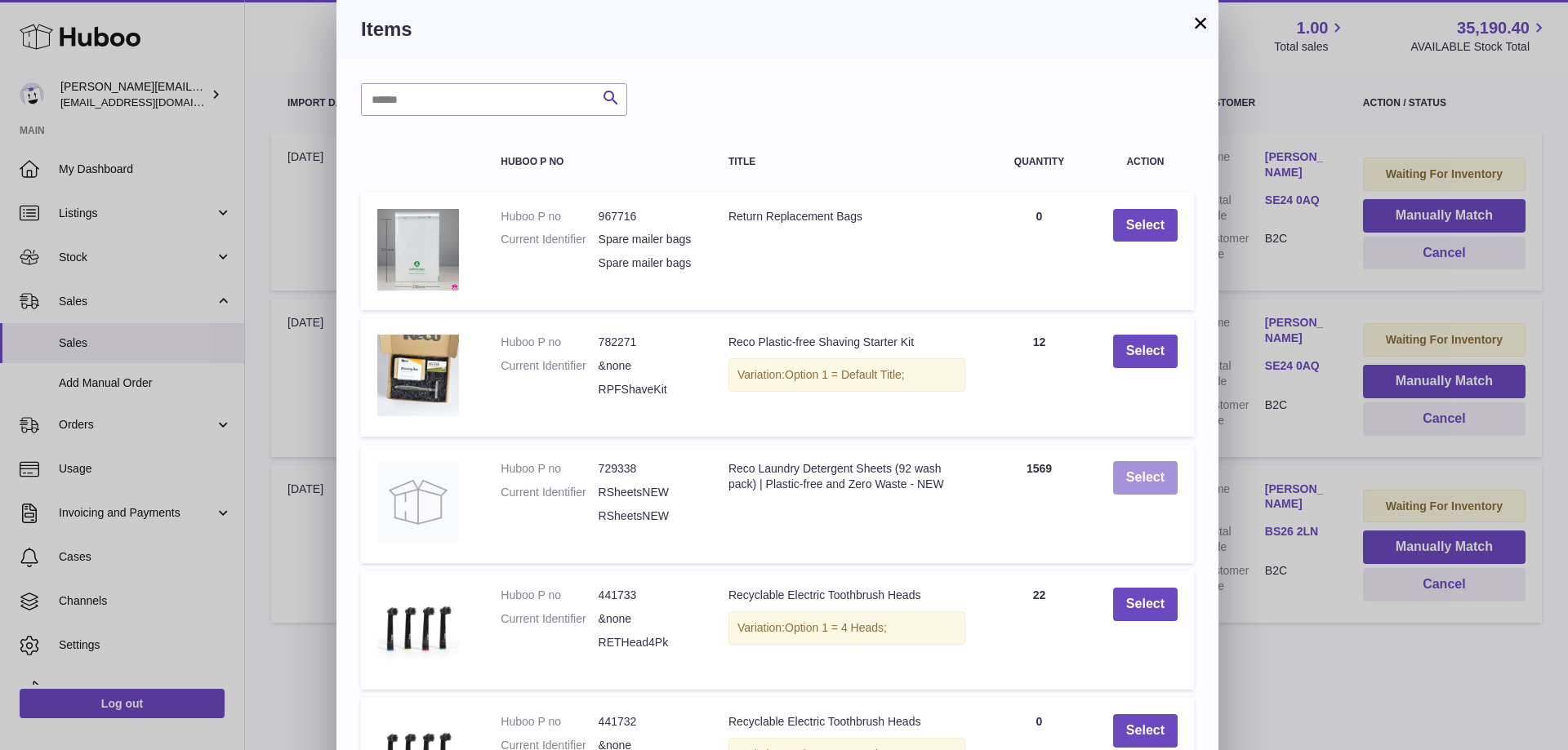
click at [1174, 495] on button "Select" at bounding box center [1145, 478] width 64 height 33
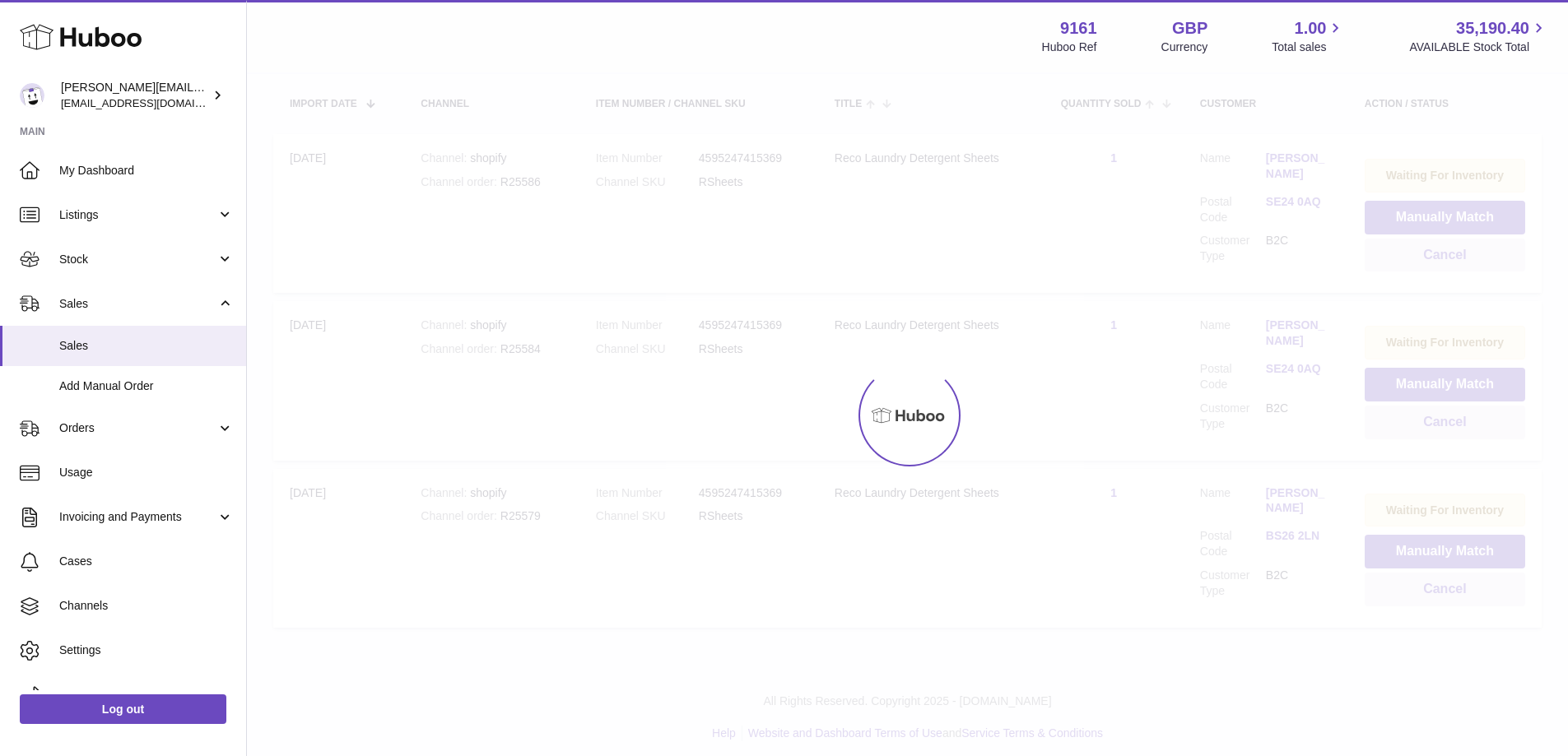
scroll to position [139, 0]
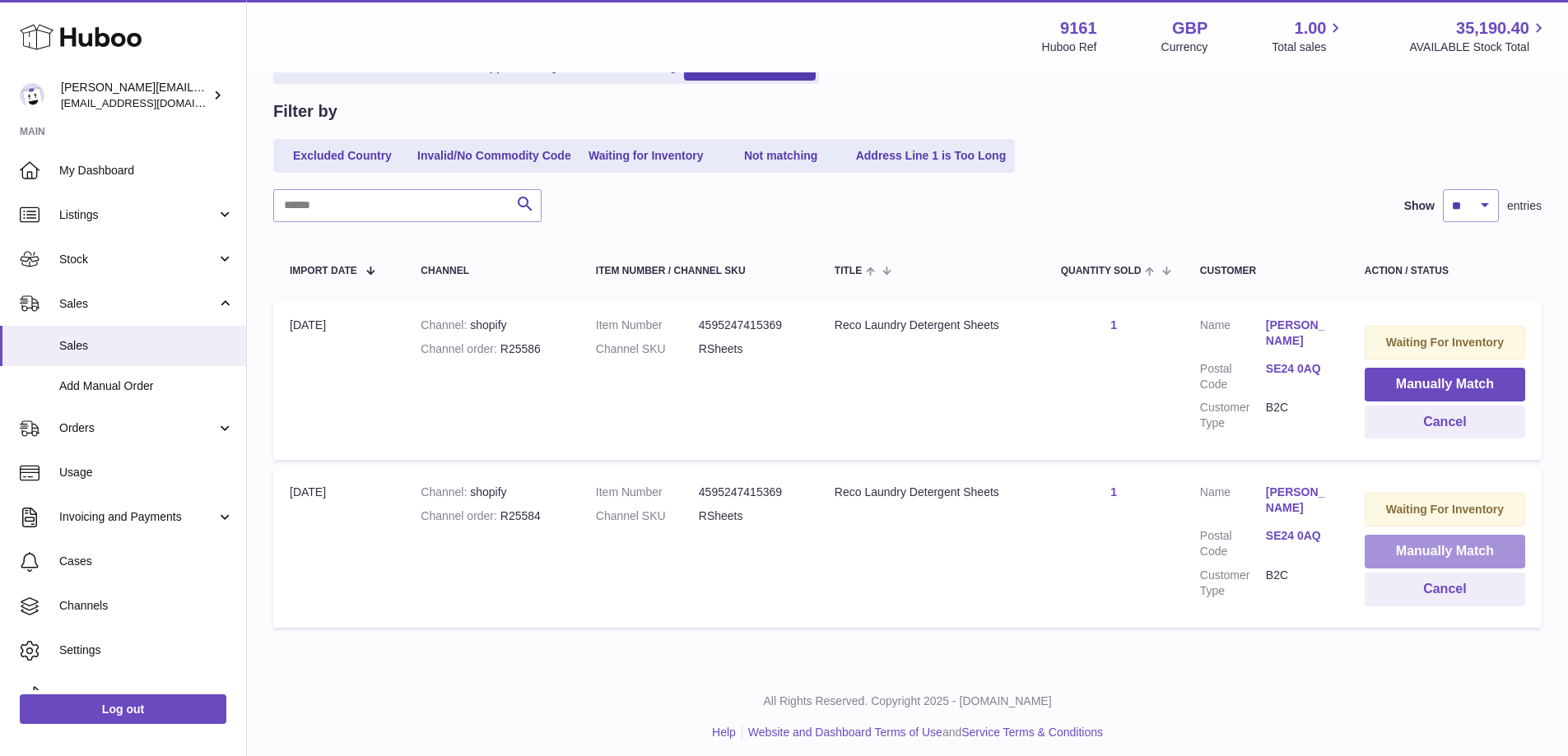
click at [1389, 538] on button "Manually Match" at bounding box center [1445, 551] width 161 height 33
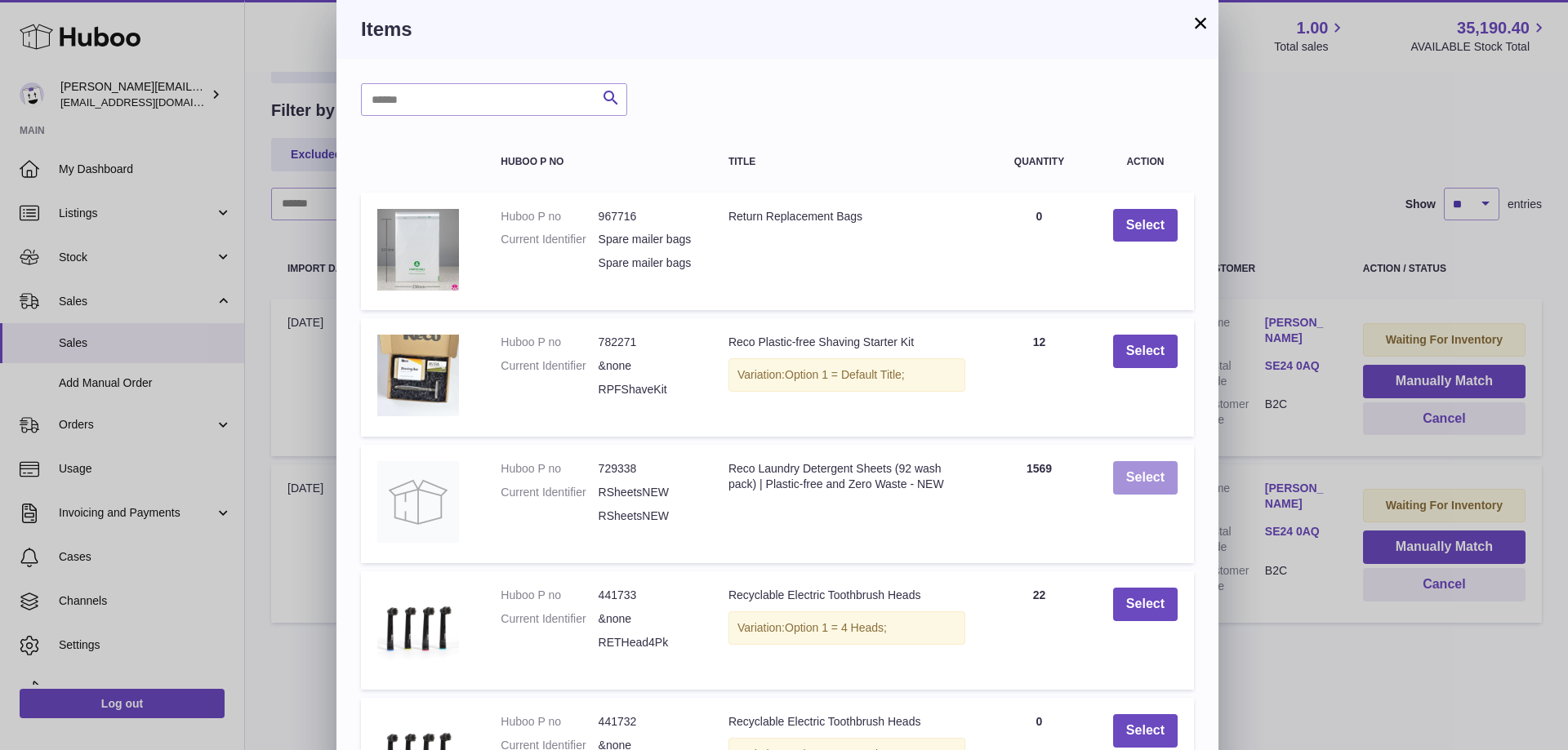
click at [1146, 488] on button "Select" at bounding box center [1145, 478] width 64 height 33
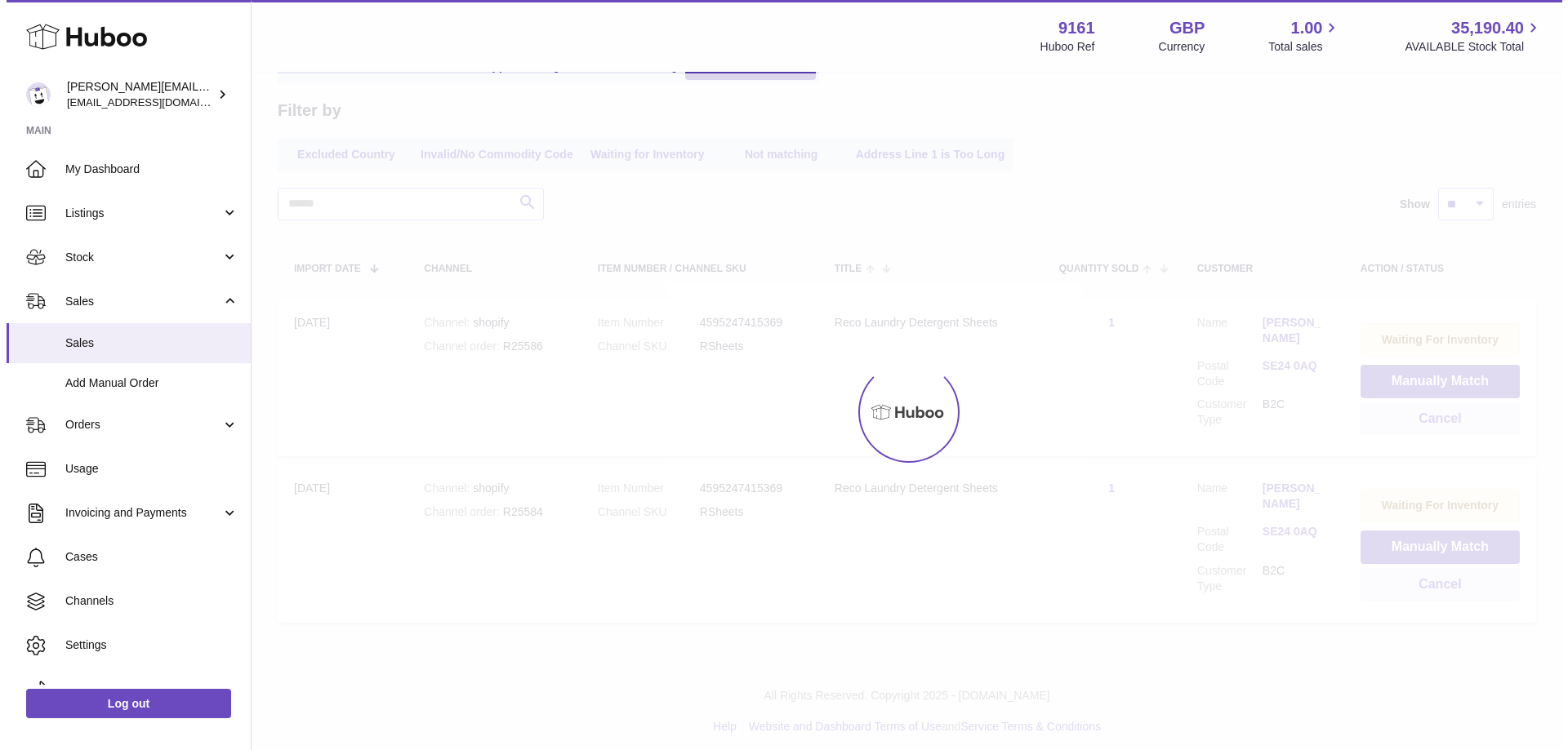
scroll to position [0, 0]
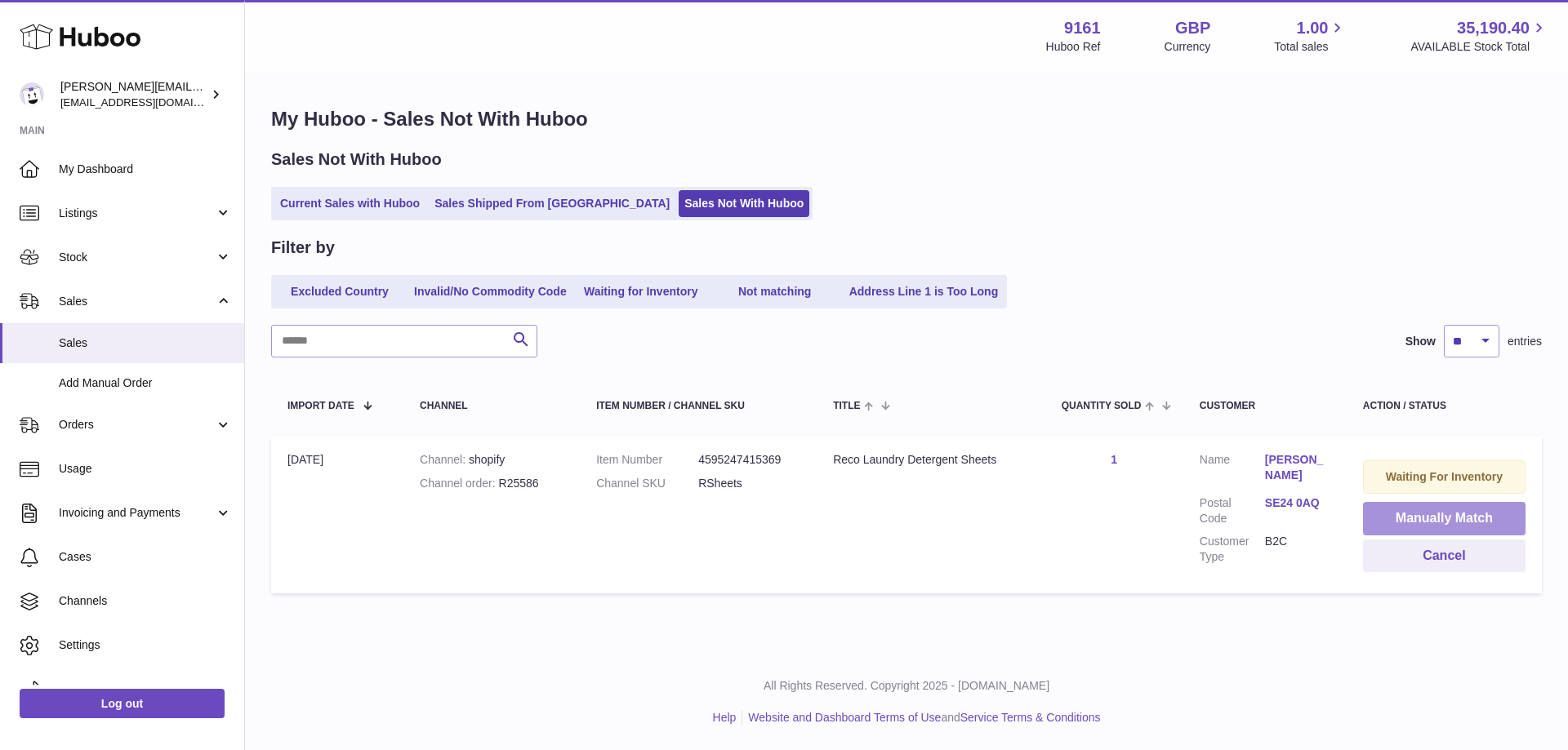
click at [1368, 515] on button "Manually Match" at bounding box center [1443, 519] width 162 height 33
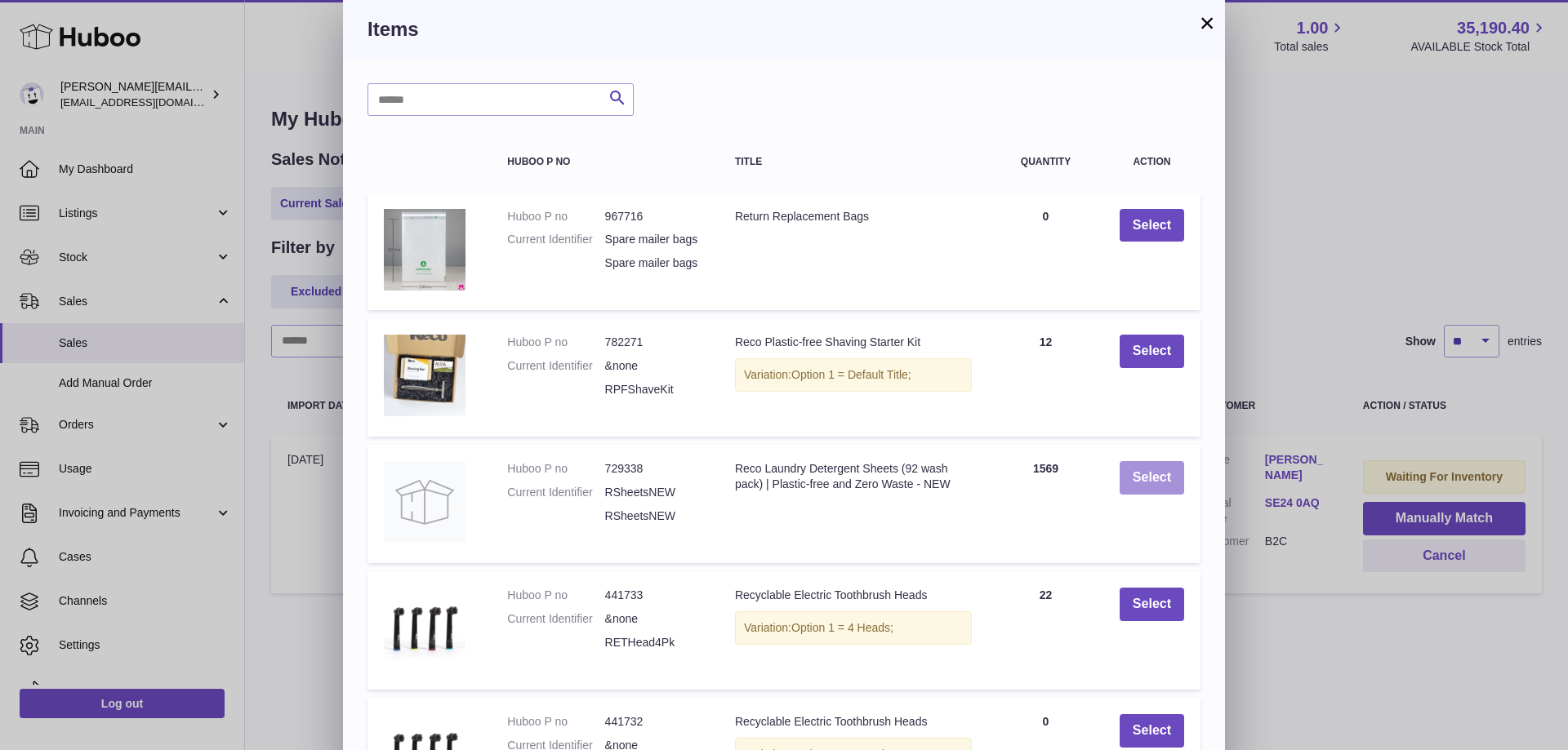
click at [1144, 485] on button "Select" at bounding box center [1152, 478] width 64 height 33
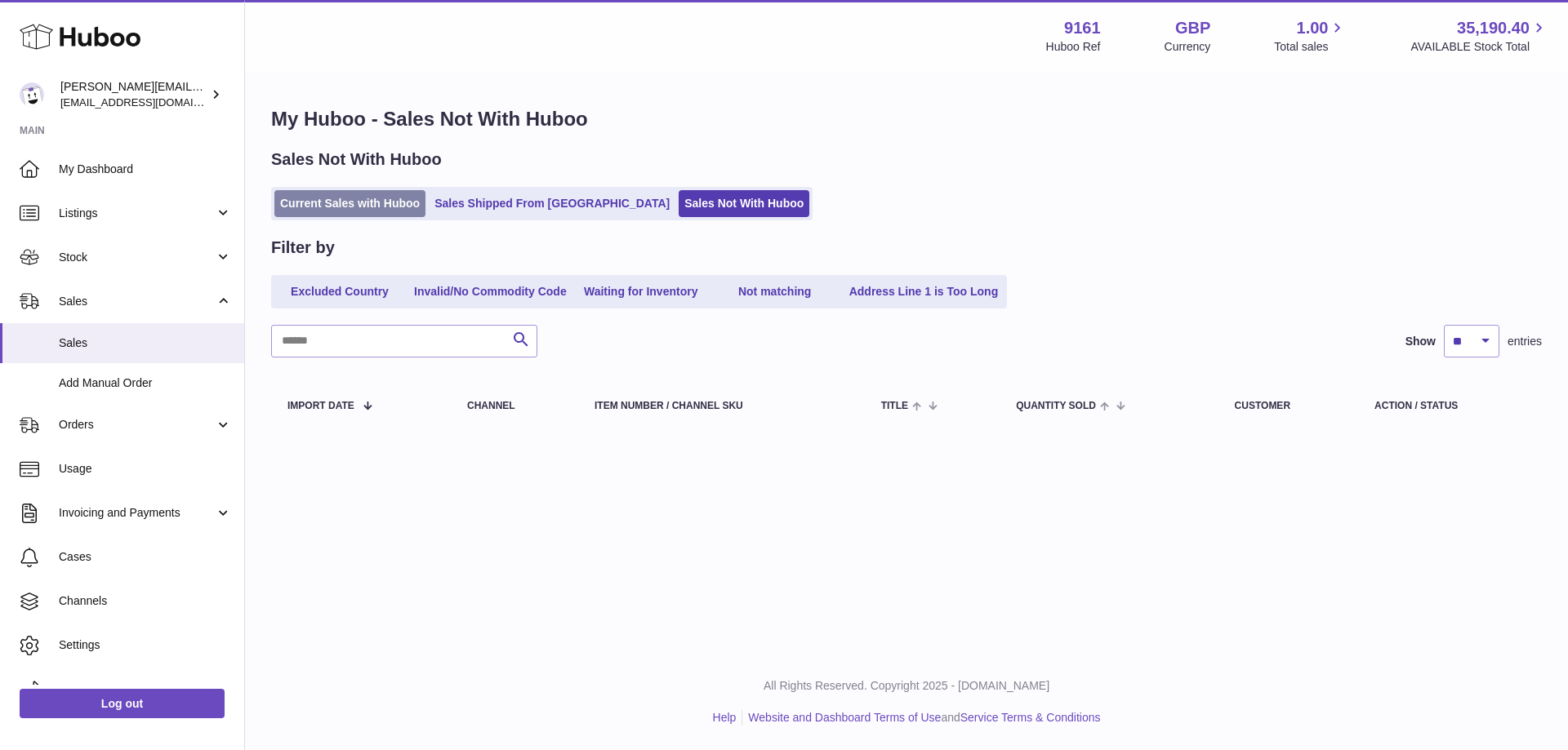
click at [285, 199] on link "Current Sales with Huboo" at bounding box center [349, 204] width 151 height 27
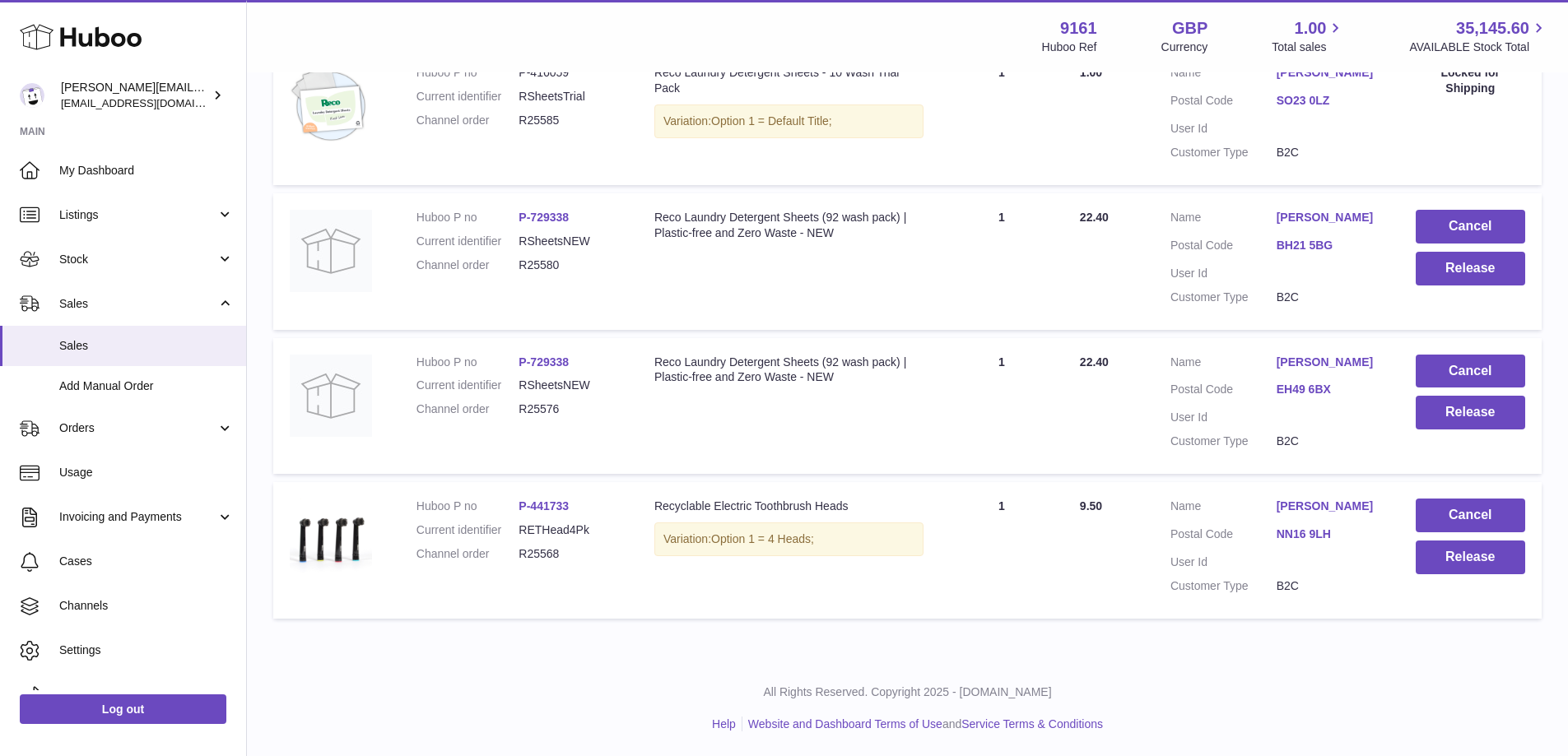
scroll to position [21, 0]
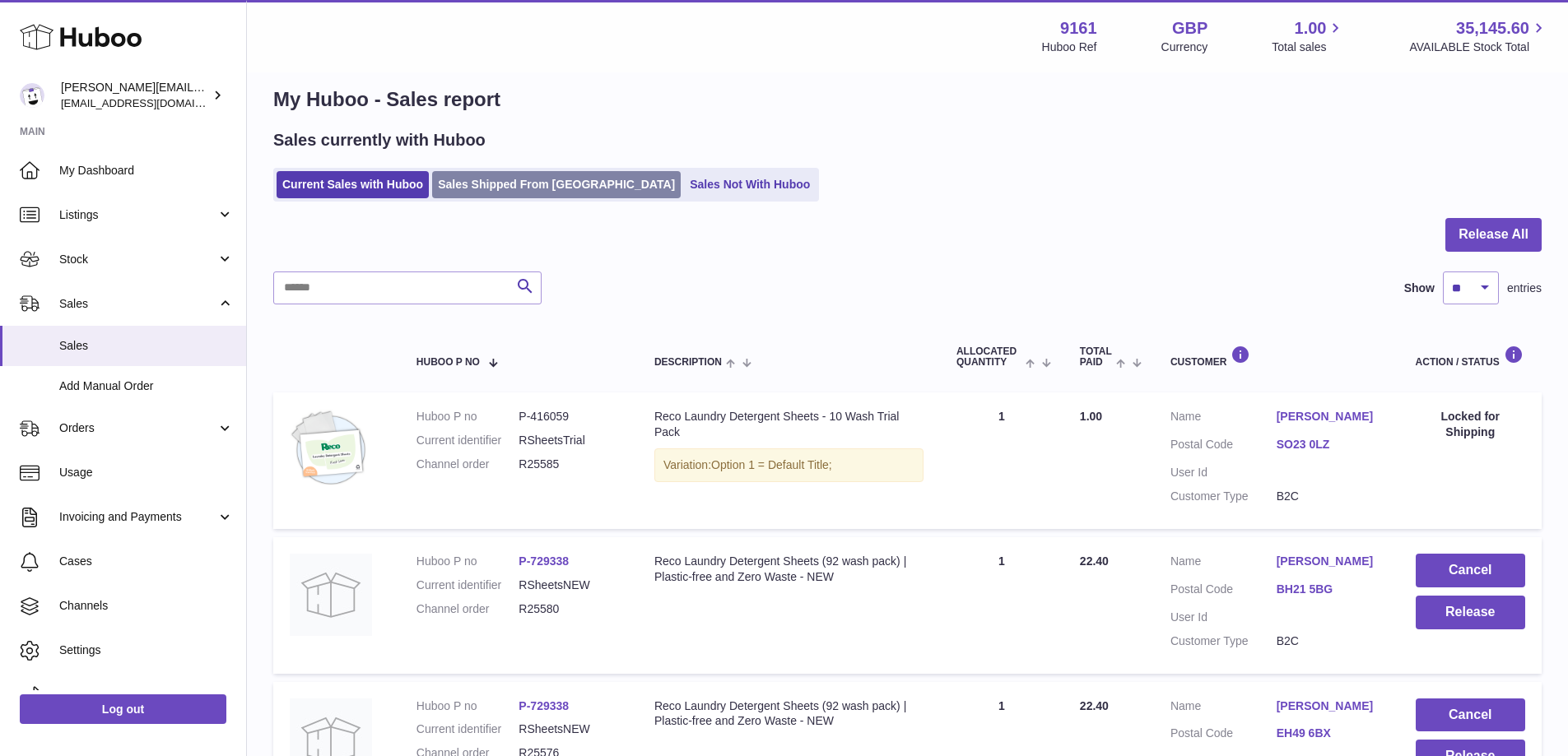
click at [474, 199] on link "Sales Shipped From [GEOGRAPHIC_DATA]" at bounding box center [556, 184] width 248 height 27
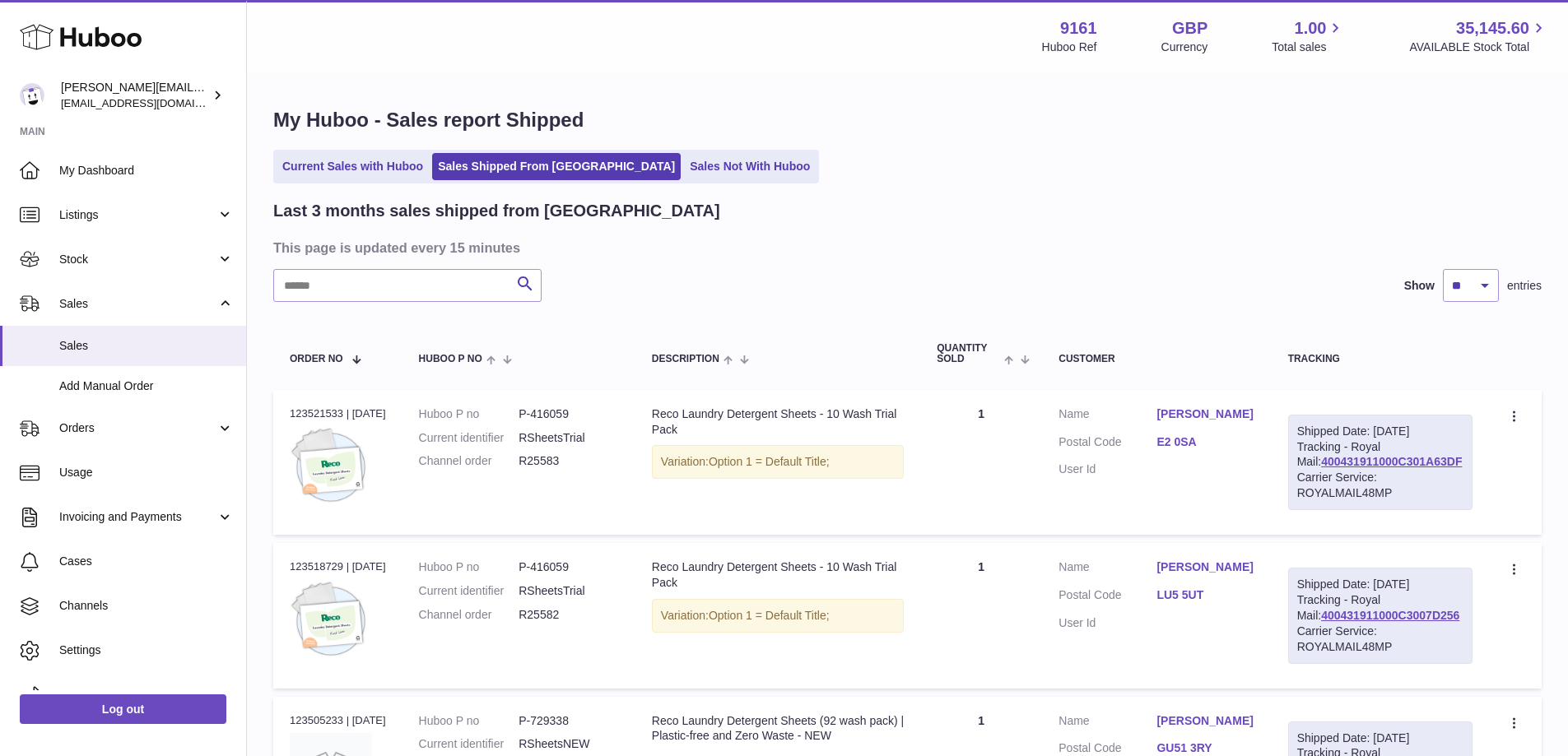
click at [332, 152] on ul "Current Sales with Huboo Sales Shipped From Huboo Sales Not With Huboo" at bounding box center [546, 166] width 546 height 33
click at [339, 163] on link "Current Sales with Huboo" at bounding box center [352, 166] width 152 height 27
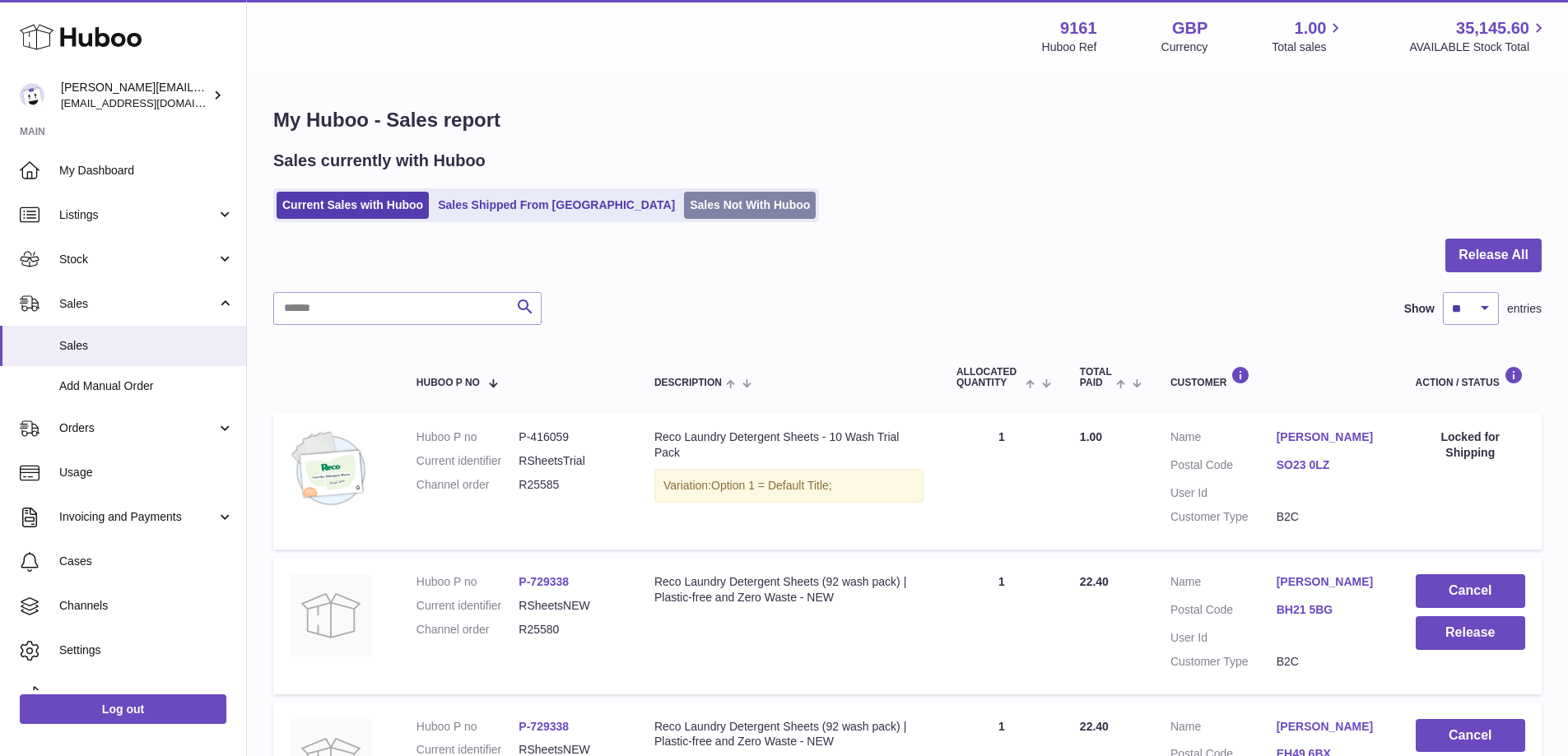
click at [693, 209] on link "Sales Not With Huboo" at bounding box center [750, 205] width 132 height 27
